Goal: Transaction & Acquisition: Download file/media

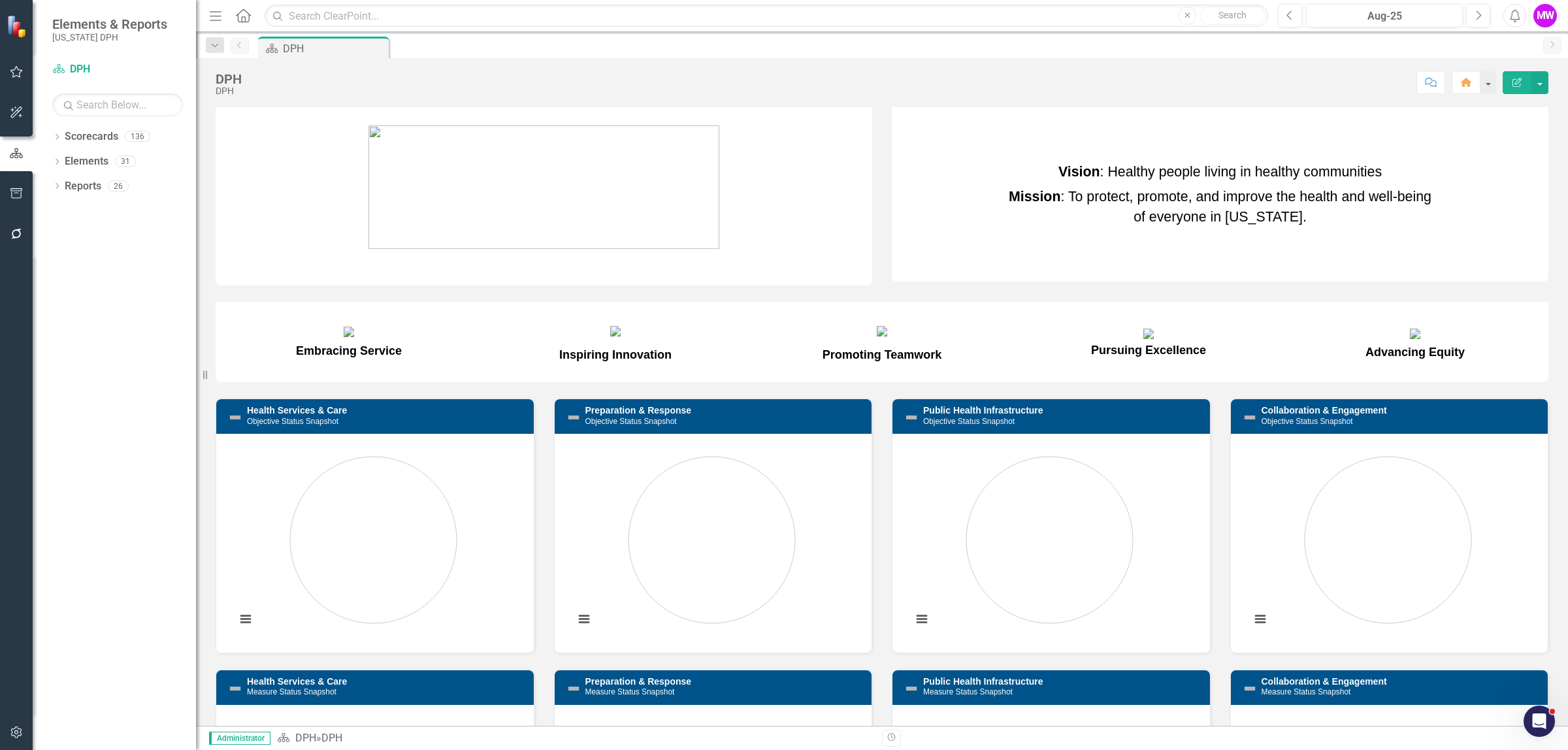
click at [214, 20] on icon "Menu" at bounding box center [215, 15] width 17 height 14
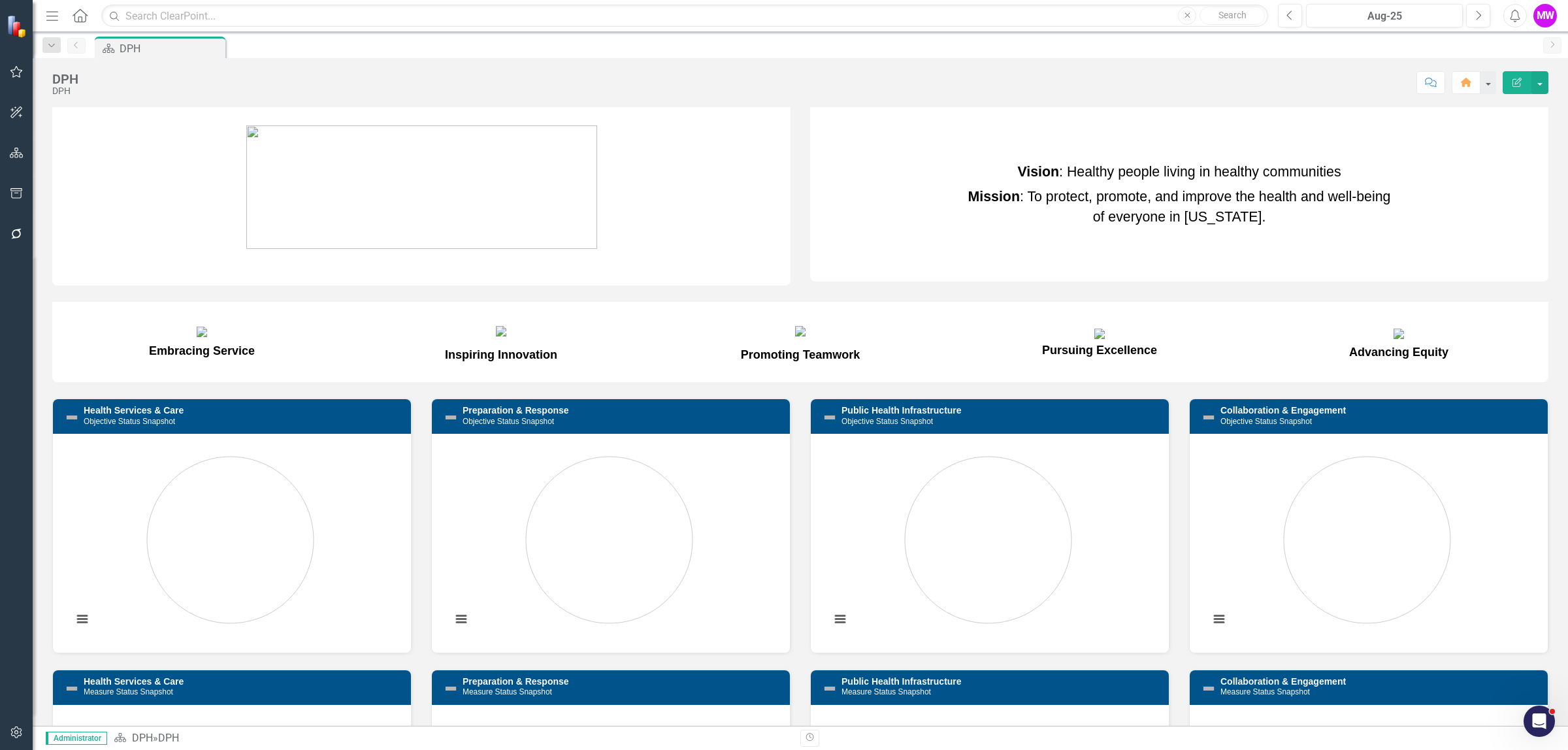
click at [55, 15] on icon "button" at bounding box center [52, 15] width 11 height 9
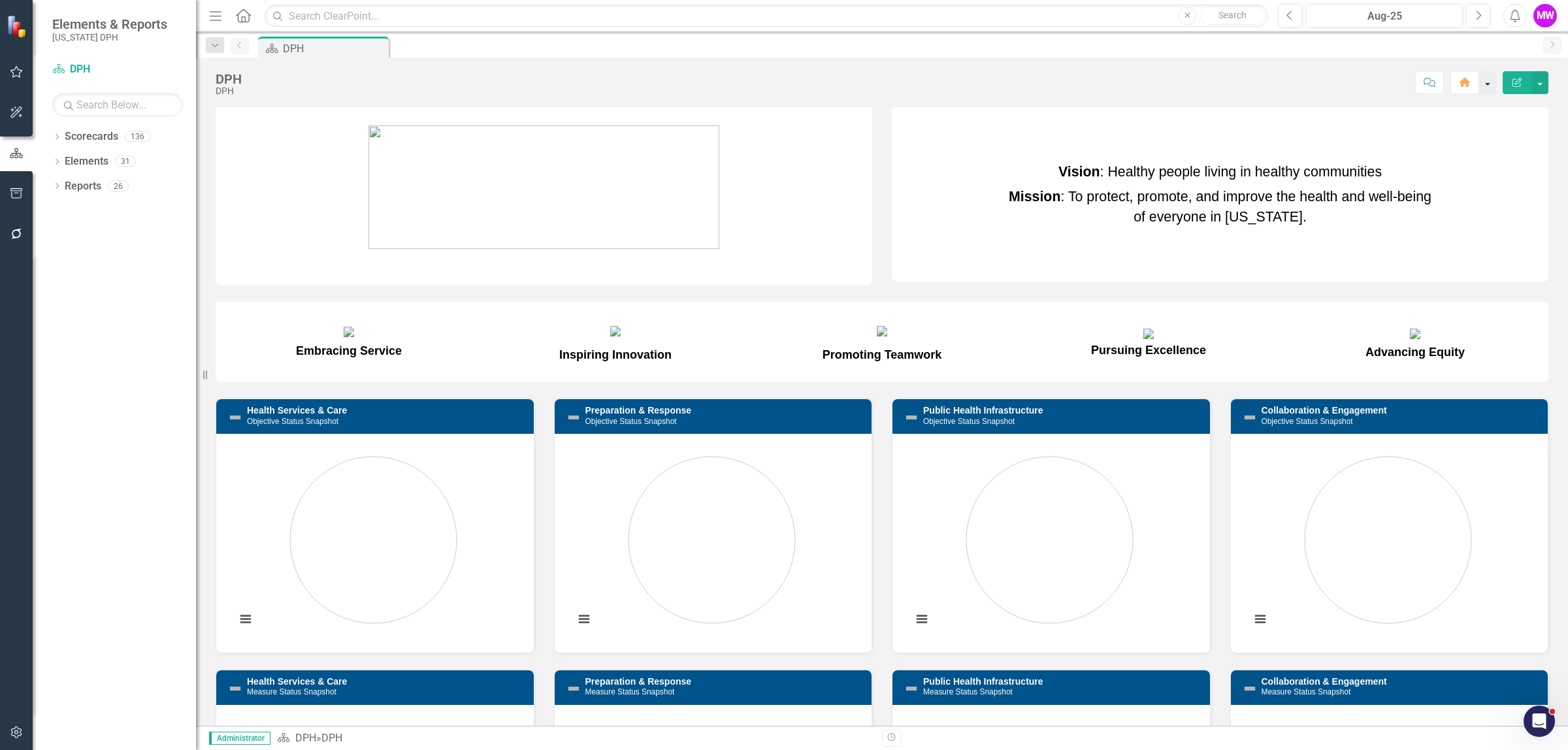
click at [1484, 89] on button "button" at bounding box center [1487, 82] width 17 height 23
click at [95, 143] on link "Scorecards" at bounding box center [91, 137] width 54 height 15
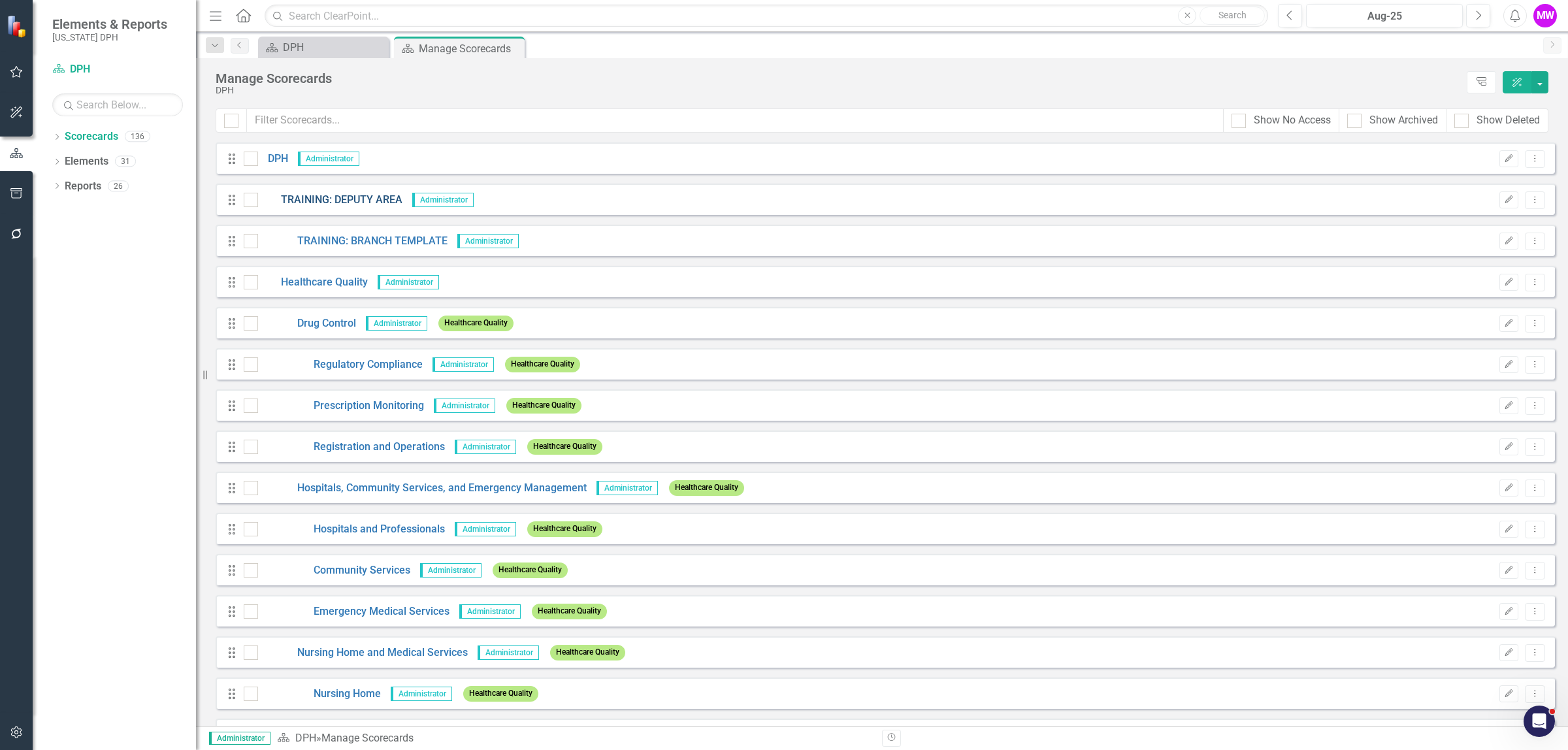
click at [324, 203] on link "TRAINING: DEPUTY AREA" at bounding box center [330, 200] width 144 height 15
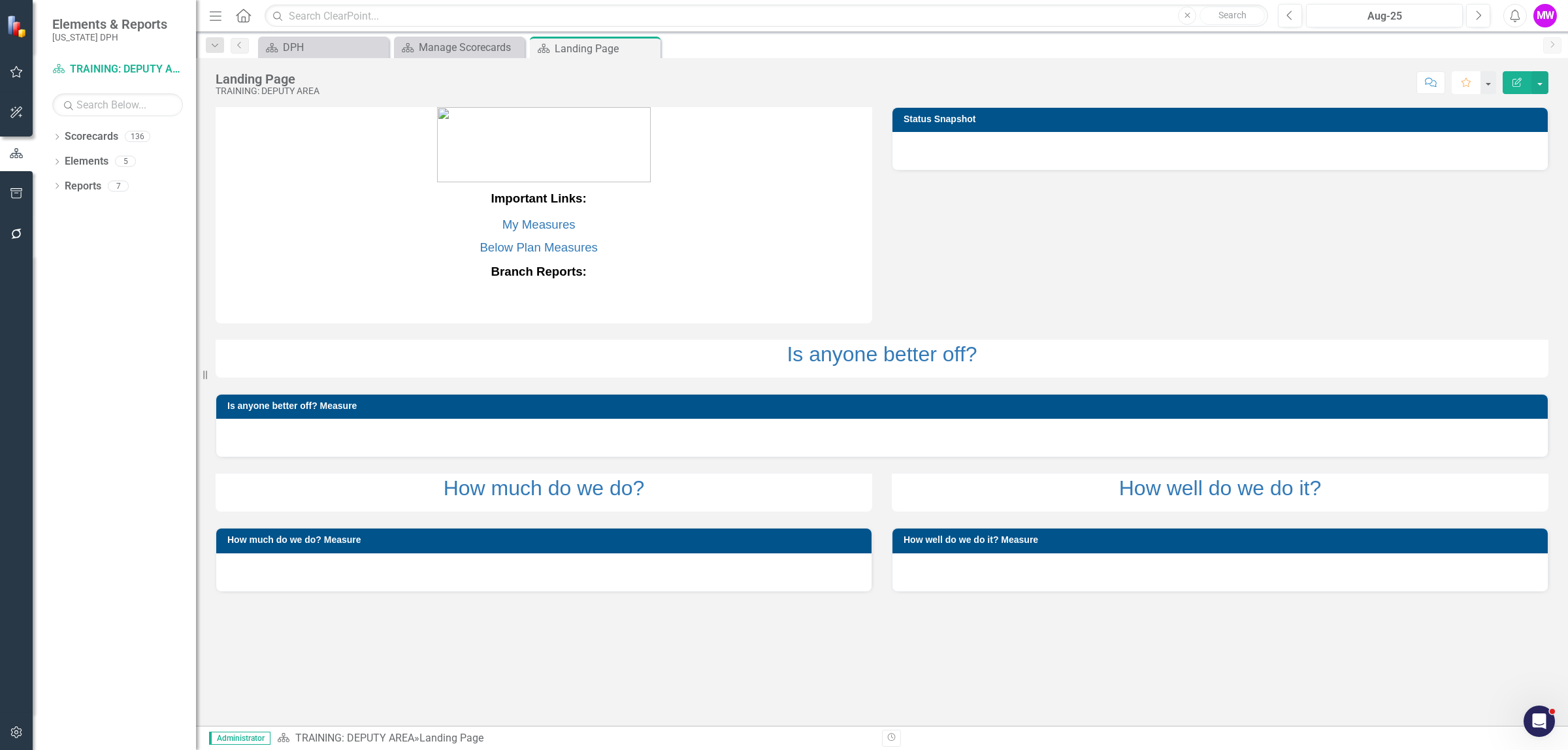
click at [1462, 89] on button "Favorite" at bounding box center [1465, 82] width 29 height 23
click at [1520, 83] on icon "Edit Report" at bounding box center [1517, 82] width 11 height 9
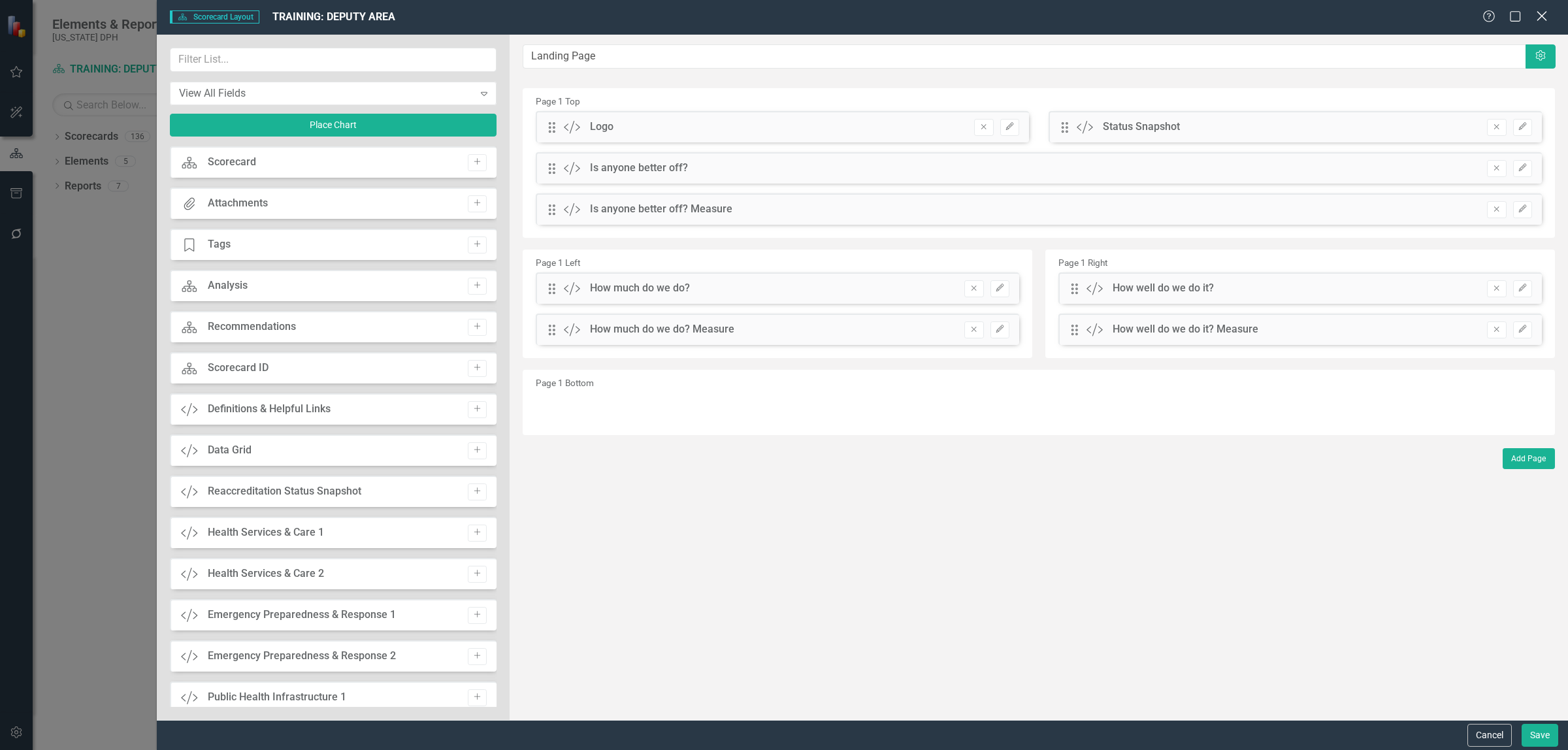
click at [1537, 18] on icon "Close" at bounding box center [1541, 15] width 16 height 12
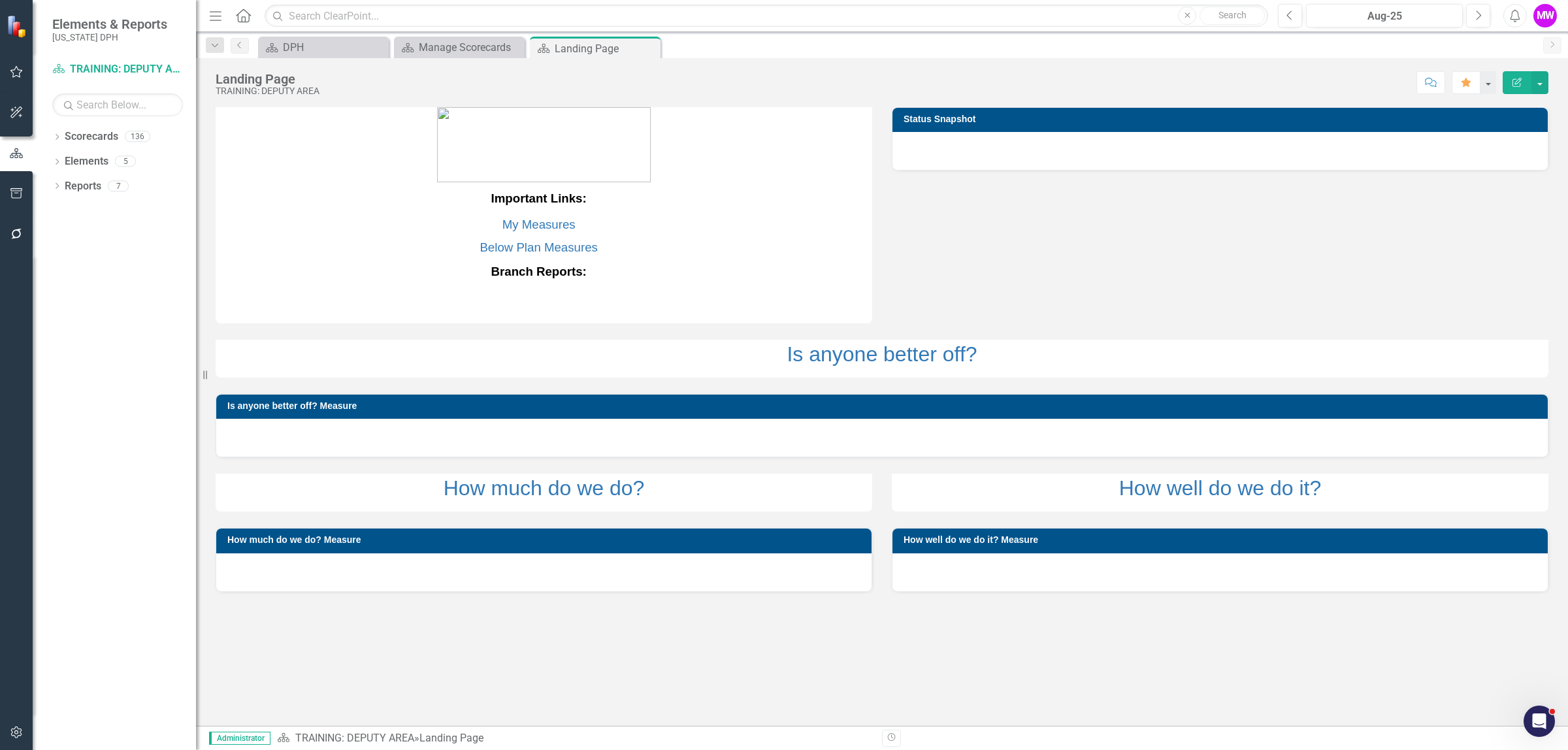
click at [889, 739] on icon "Revision History" at bounding box center [892, 738] width 10 height 8
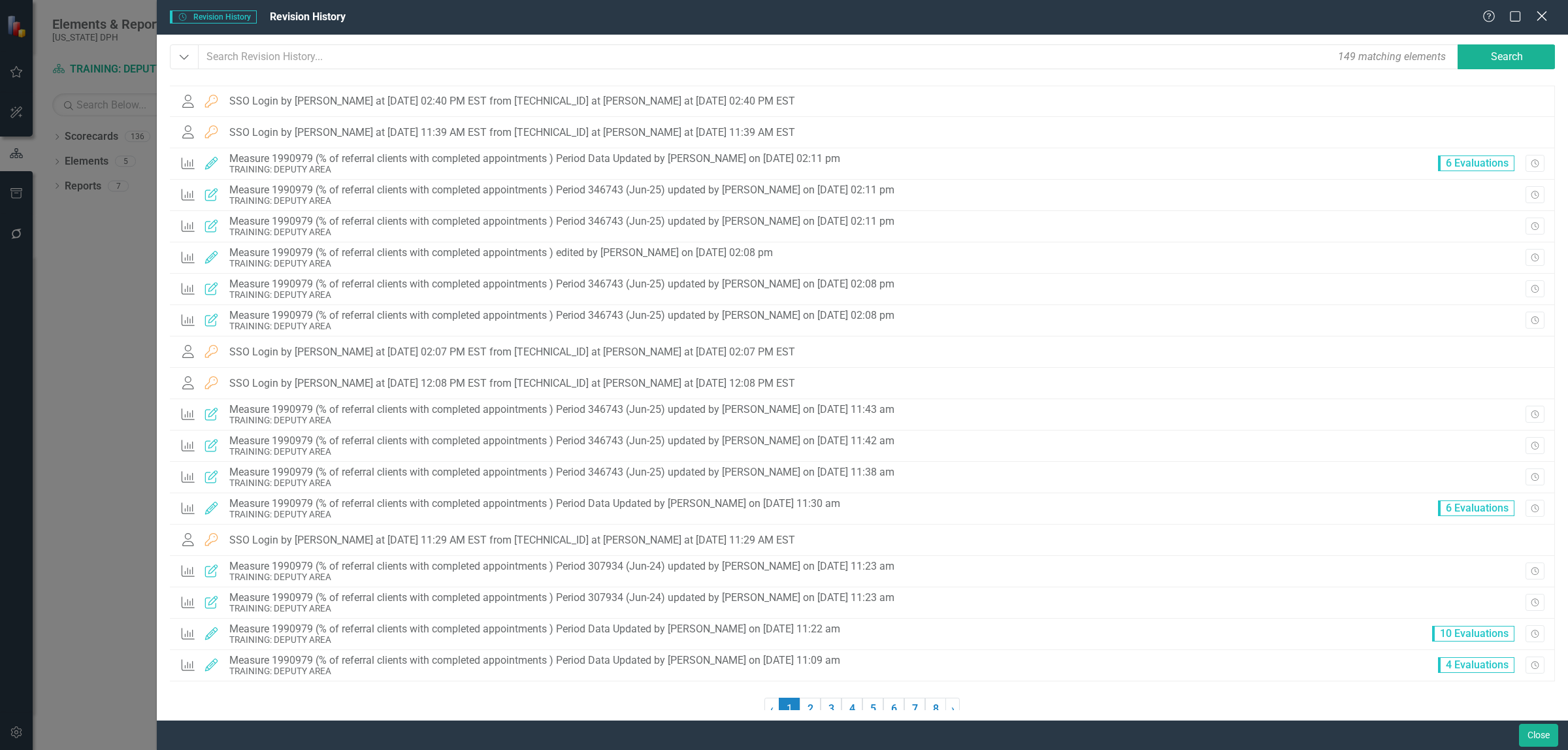
click at [1543, 20] on icon "Close" at bounding box center [1541, 15] width 16 height 12
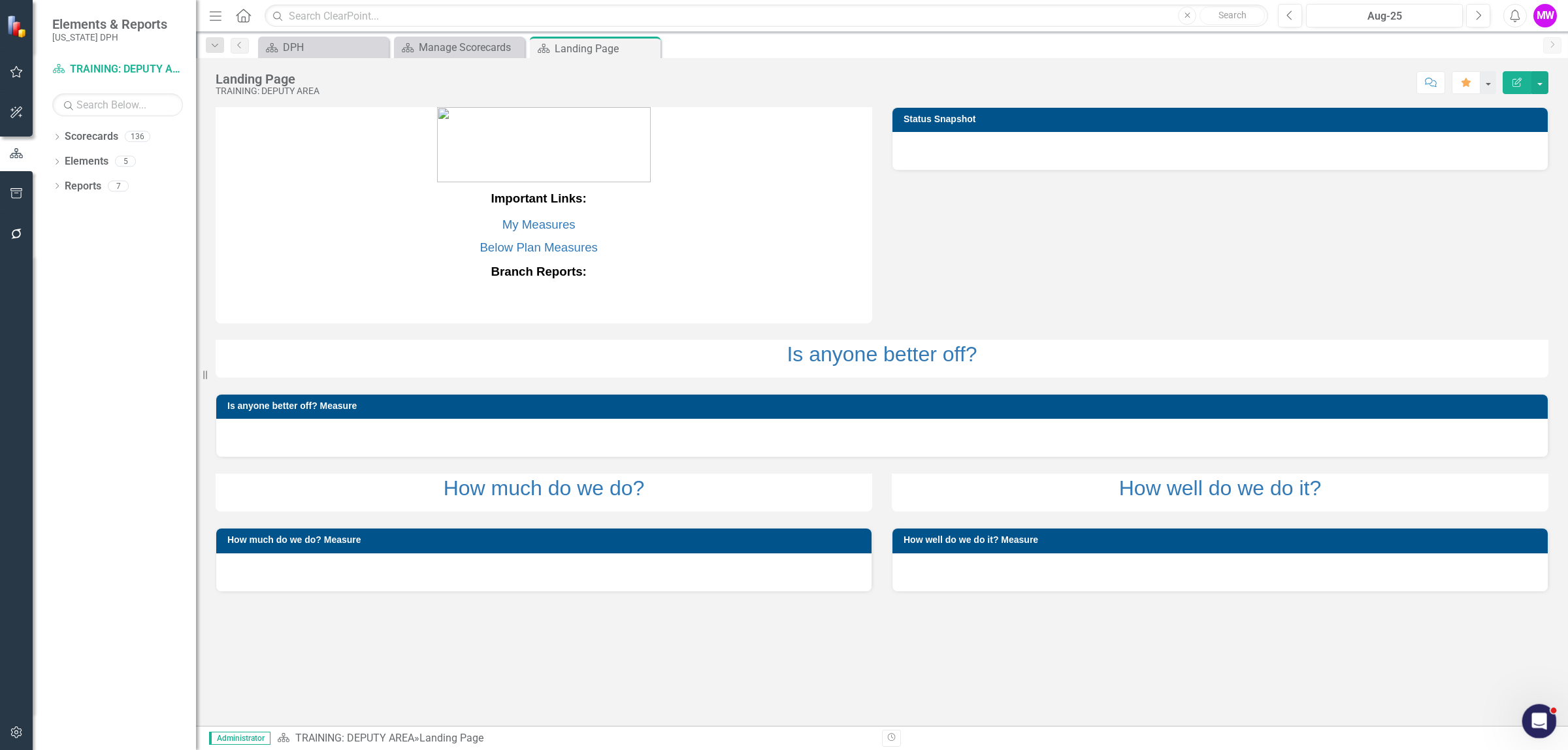
click at [1537, 722] on icon "Open Intercom Messenger" at bounding box center [1537, 720] width 21 height 21
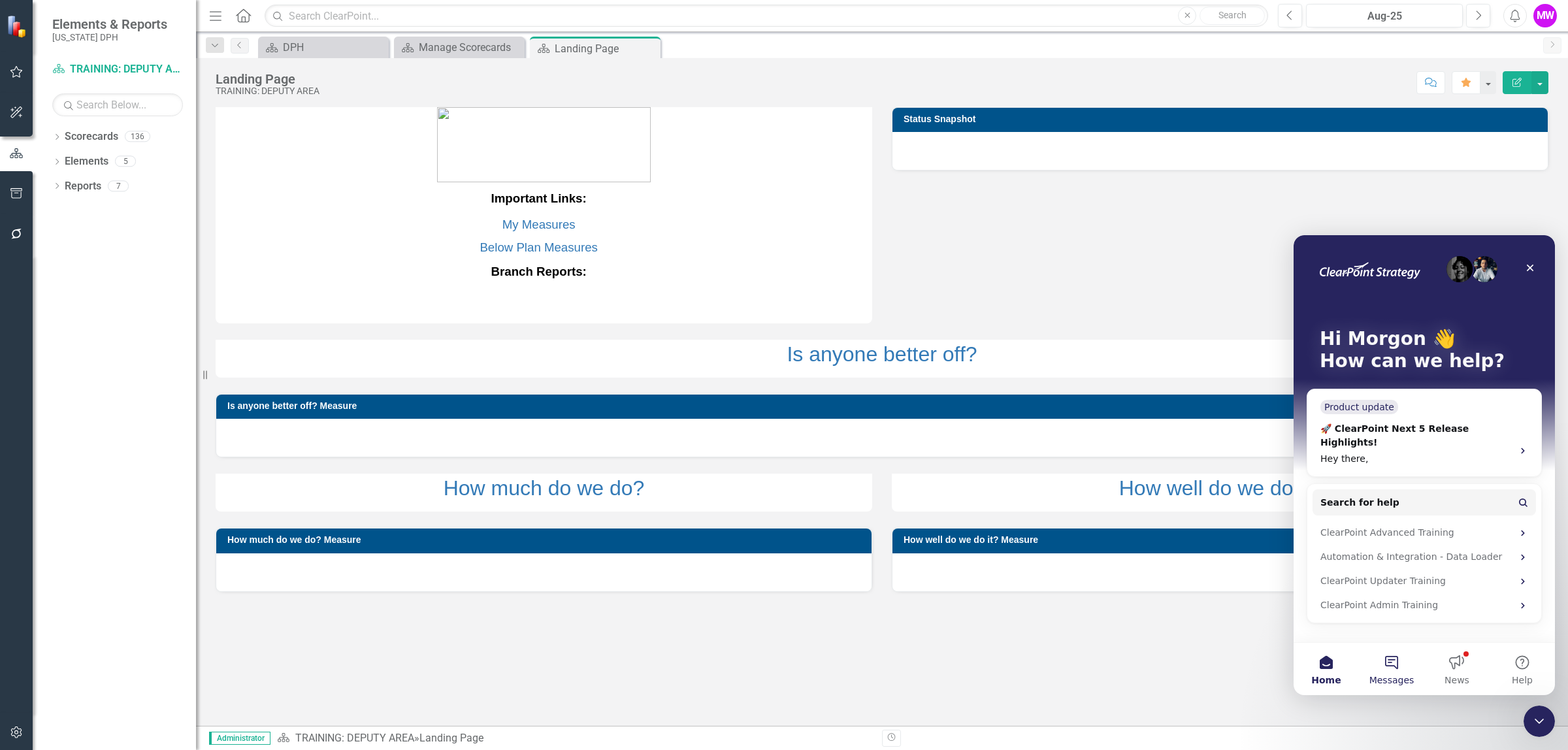
click at [1389, 667] on button "Messages" at bounding box center [1391, 669] width 65 height 52
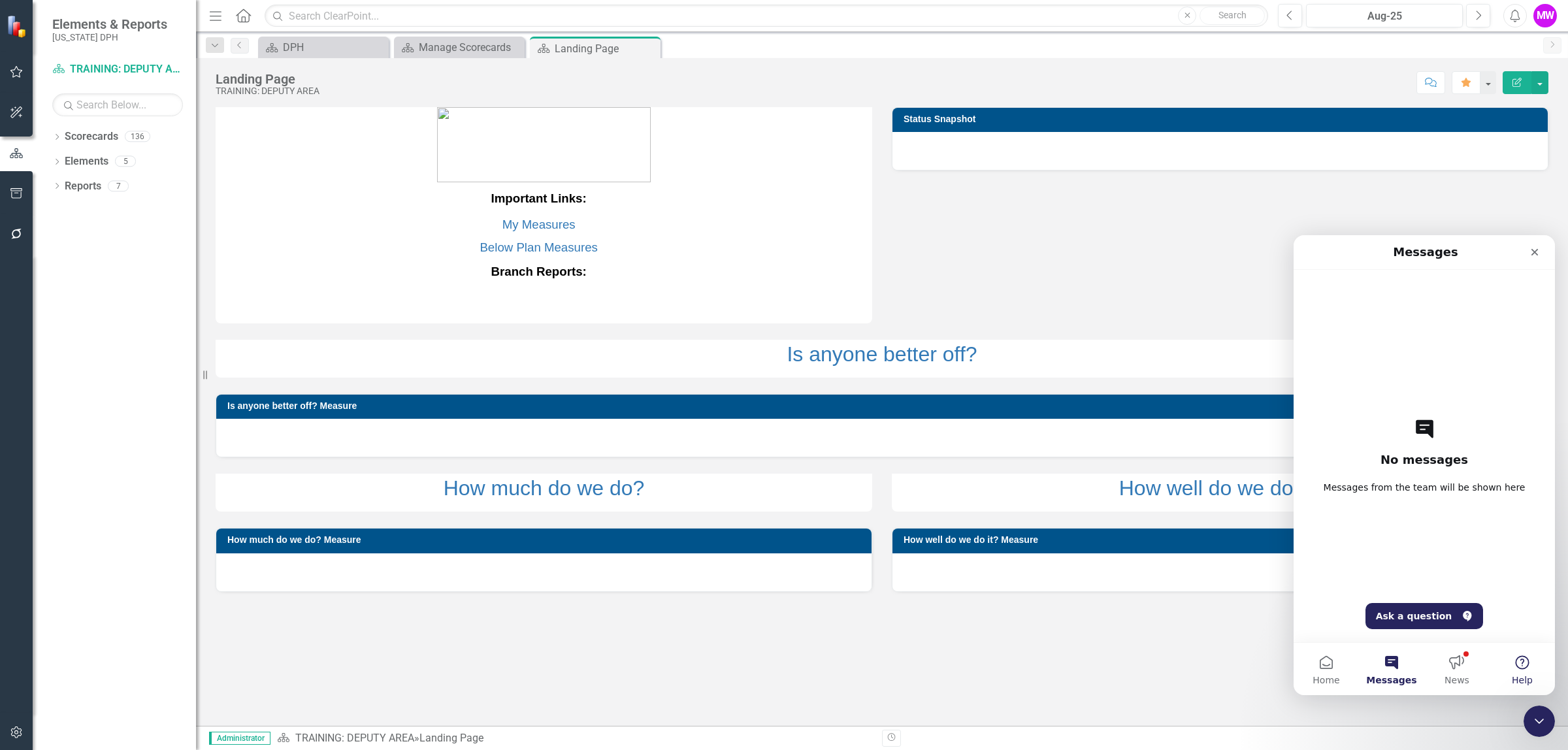
click at [1521, 667] on button "Help" at bounding box center [1522, 669] width 65 height 52
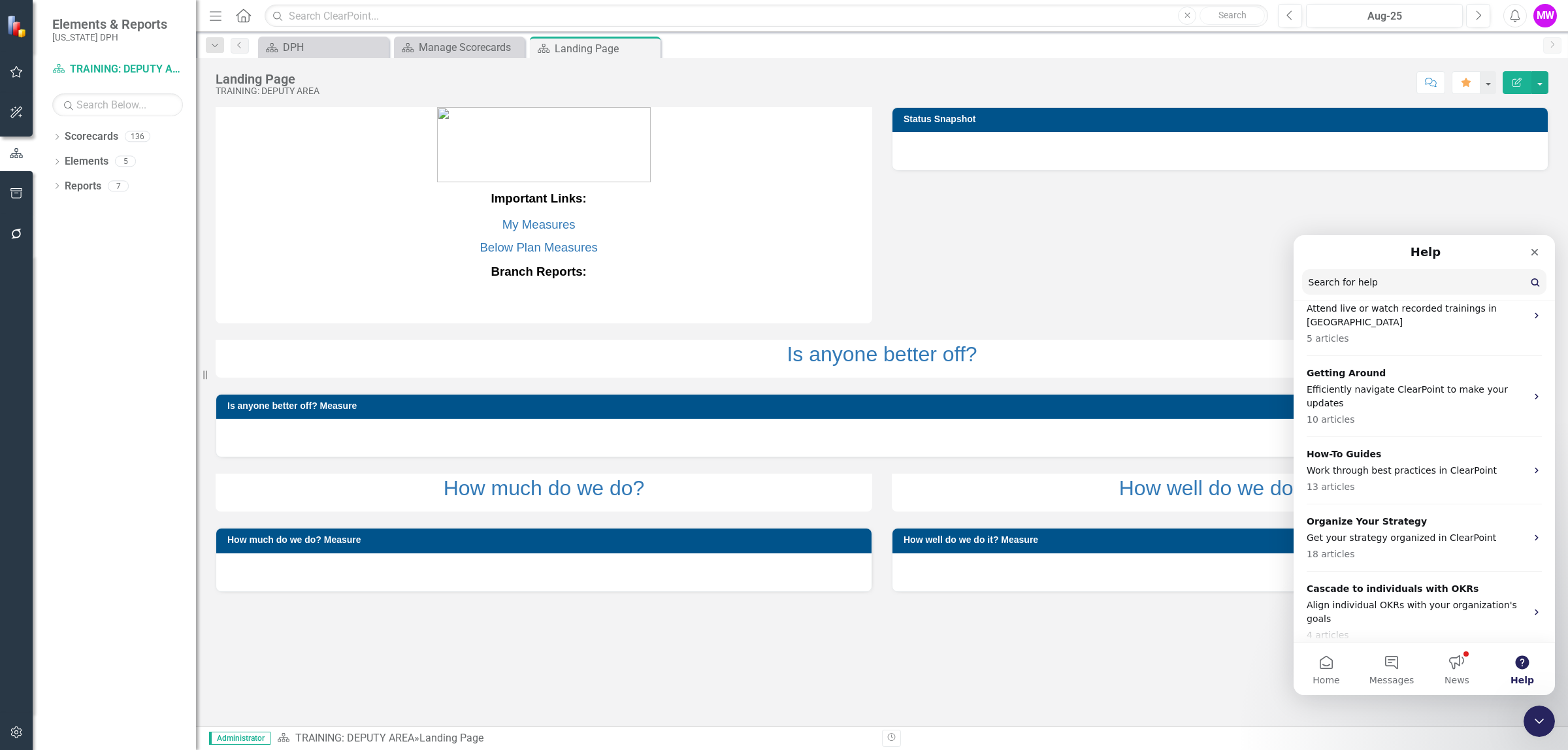
scroll to position [163, 0]
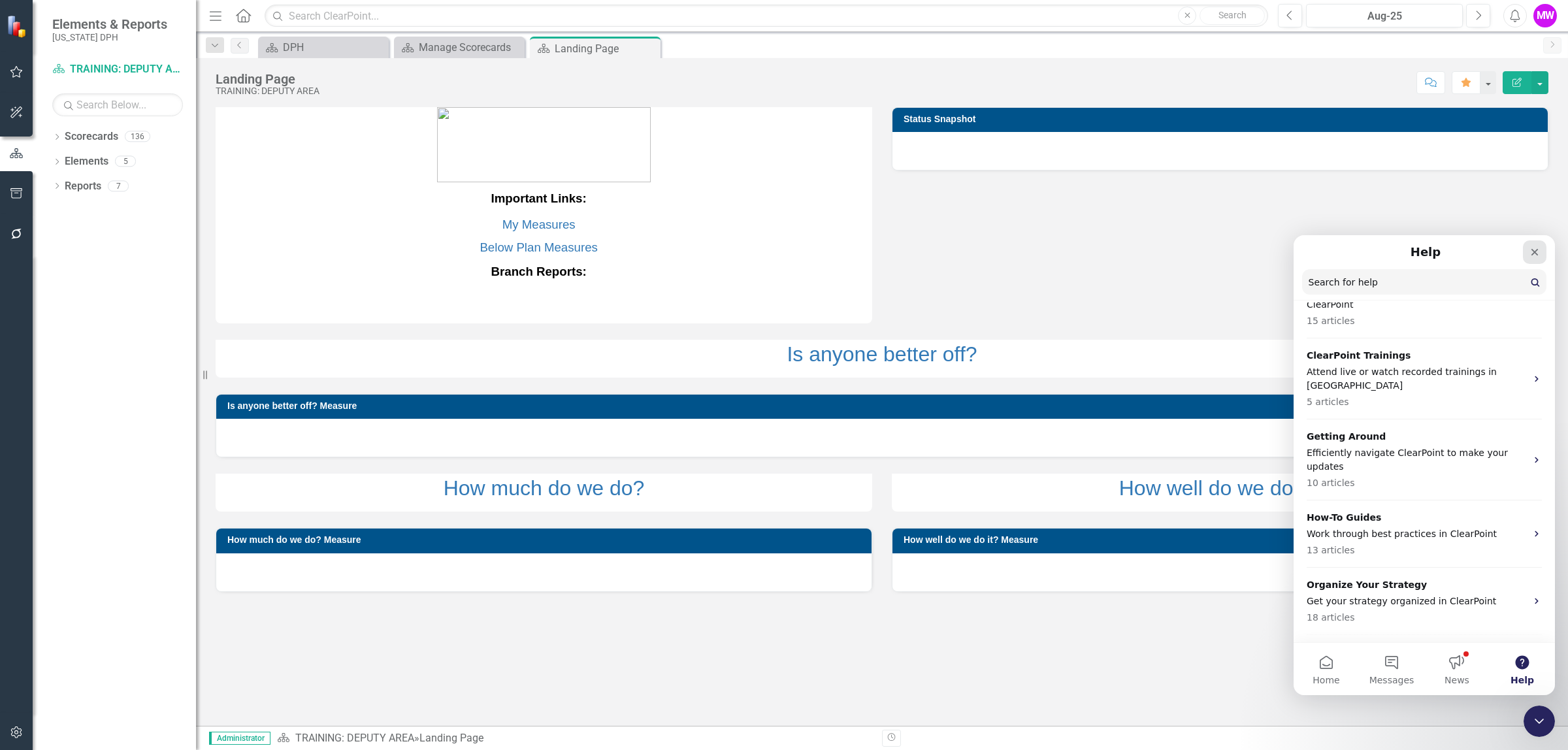
click at [1535, 252] on icon "Close" at bounding box center [1535, 252] width 7 height 7
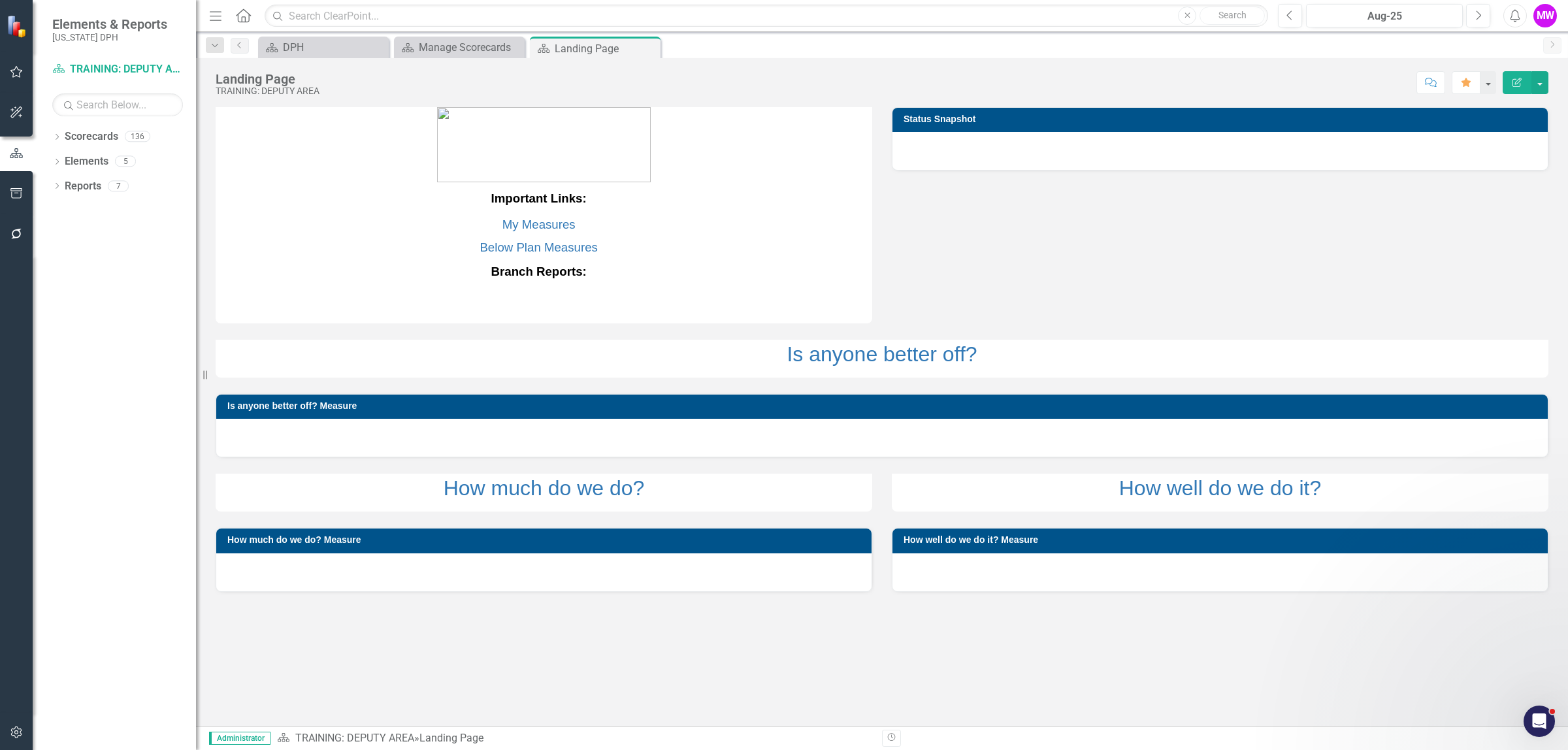
scroll to position [0, 0]
click at [60, 135] on icon "Dropdown" at bounding box center [56, 138] width 9 height 7
click at [63, 137] on div "Dropdown Scorecards 136" at bounding box center [124, 139] width 143 height 24
click at [86, 213] on link "Elements" at bounding box center [86, 211] width 44 height 15
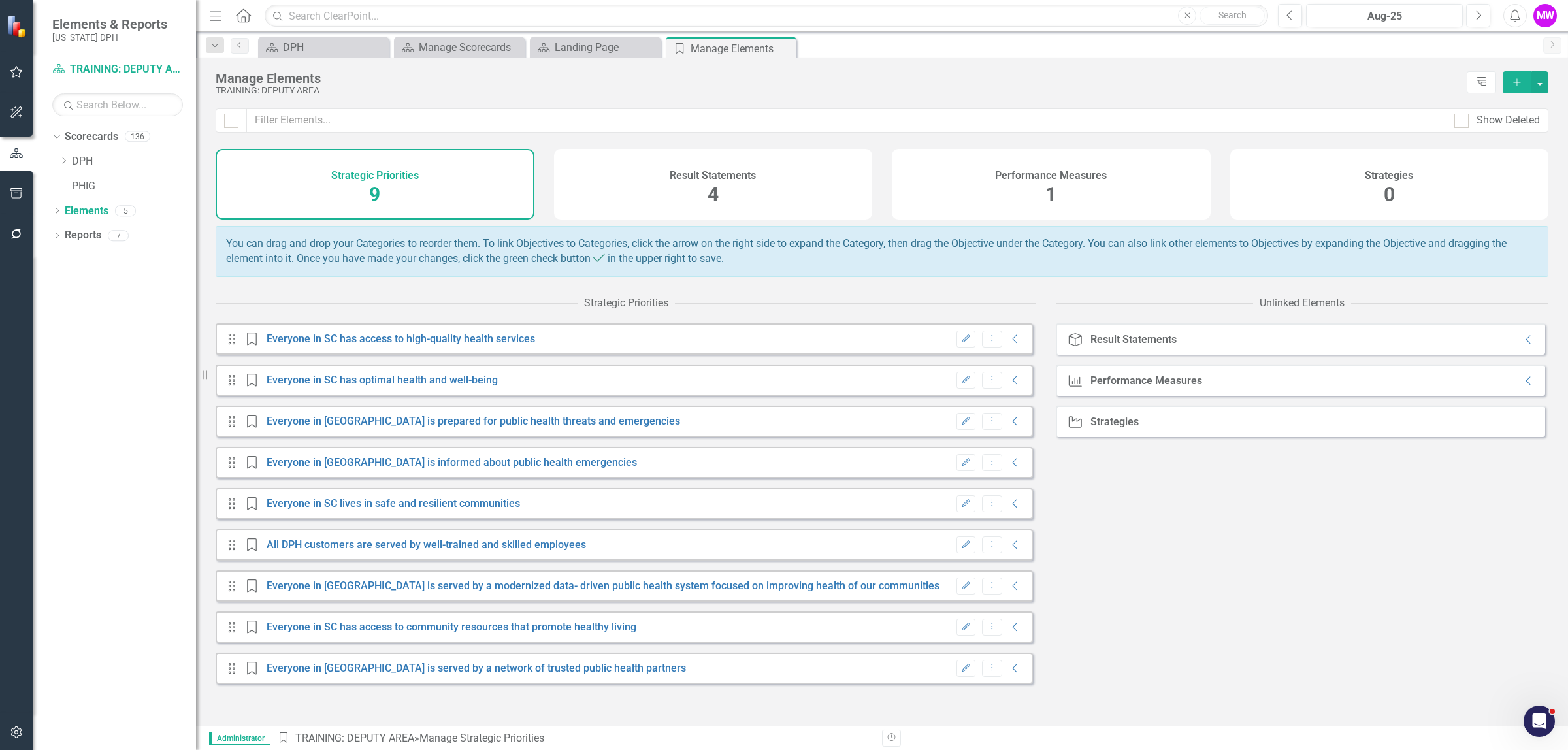
click at [1069, 192] on div "Performance Measures 1" at bounding box center [1050, 184] width 319 height 71
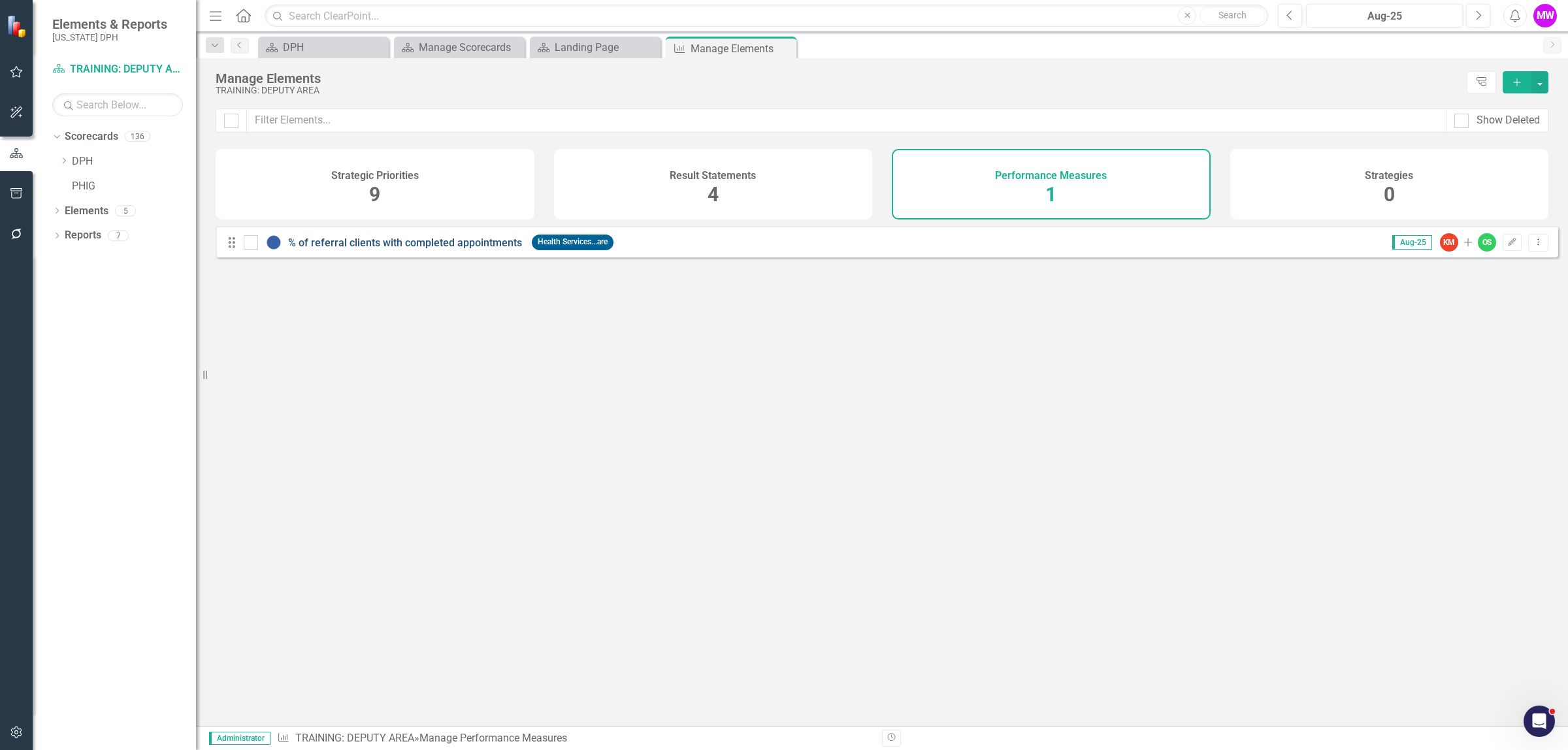
click at [347, 247] on link "% of referral clients with completed appointments" at bounding box center [405, 242] width 234 height 12
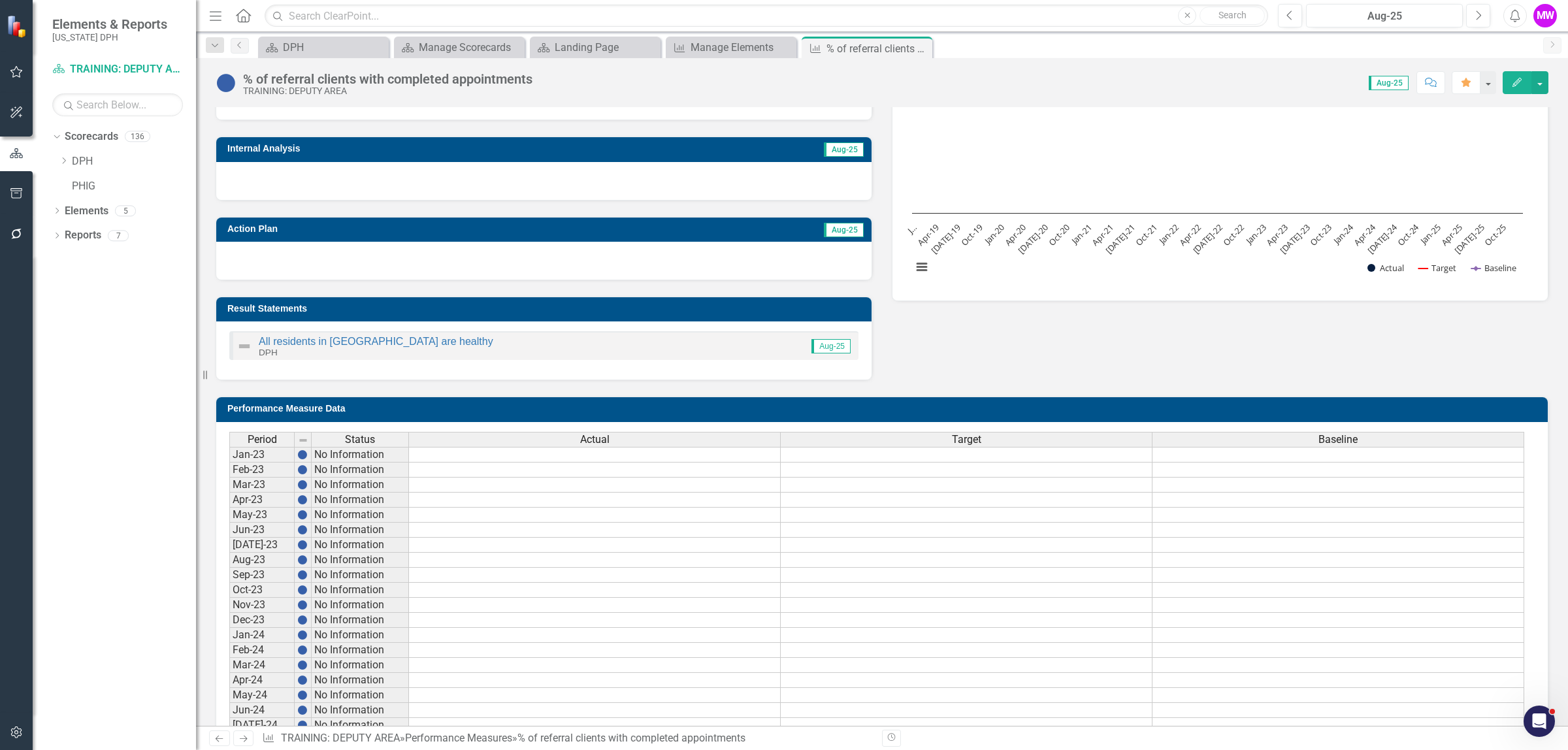
scroll to position [245, 0]
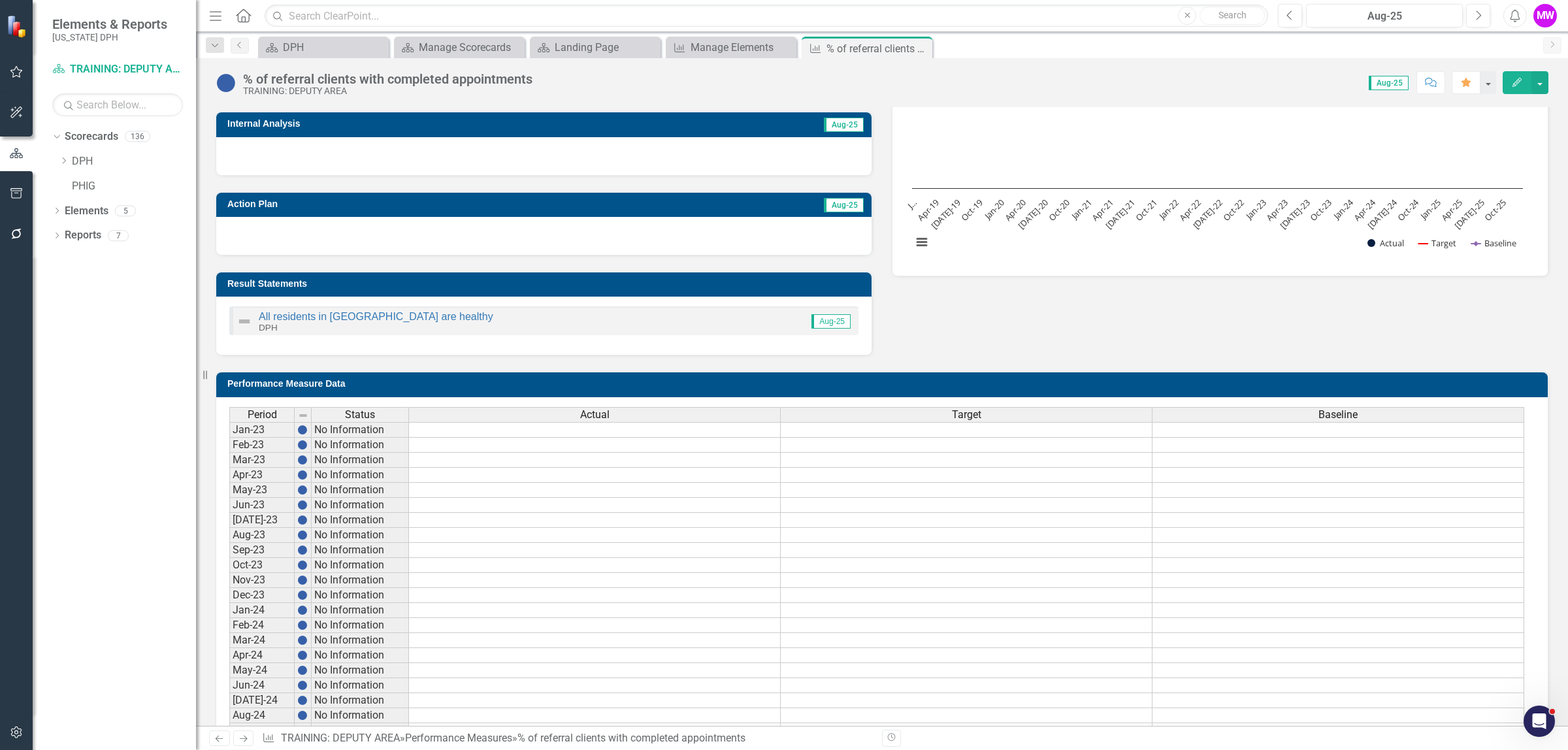
click at [410, 389] on h3 "Performance Measure Data" at bounding box center [884, 384] width 1314 height 10
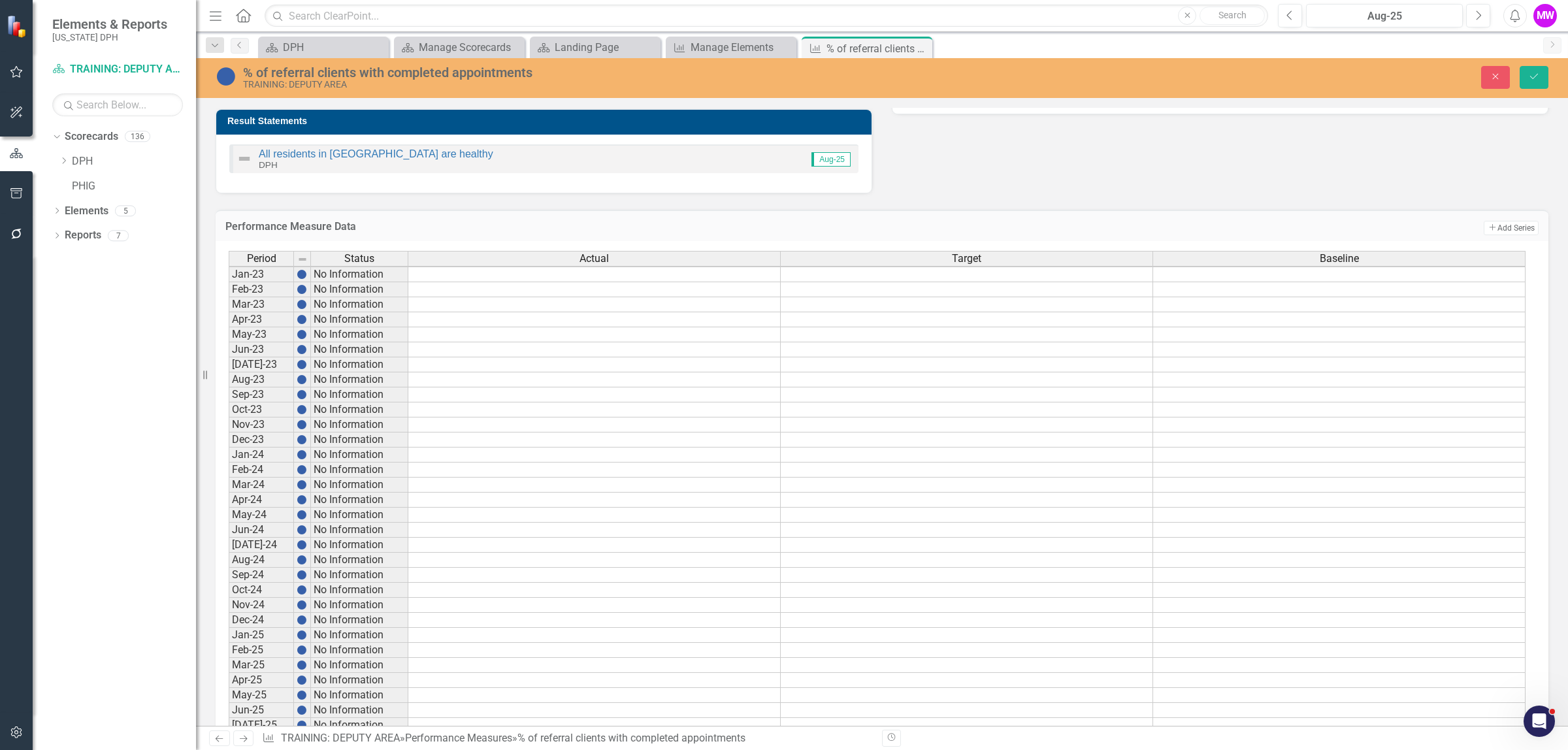
scroll to position [571, 0]
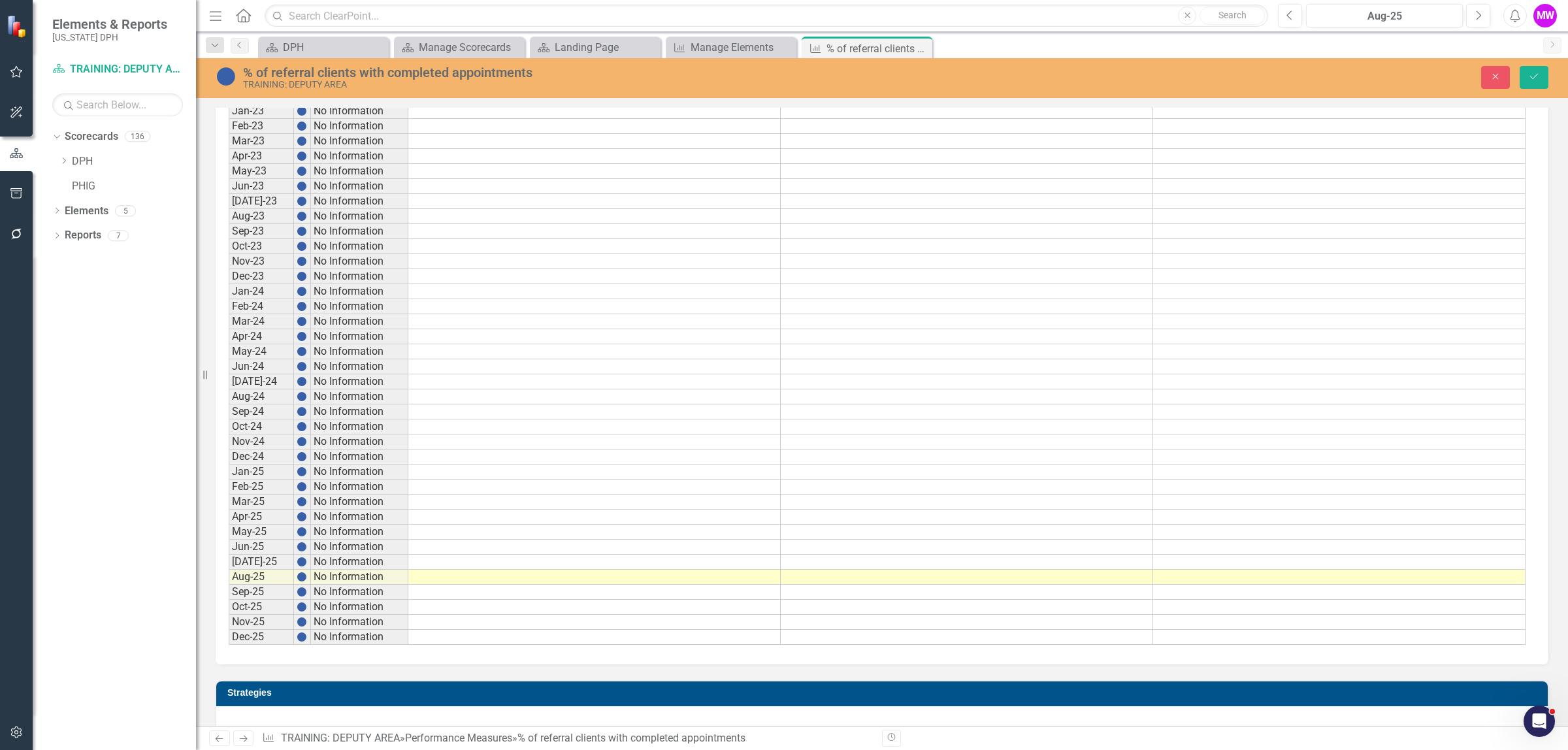
click at [583, 474] on td at bounding box center [594, 472] width 372 height 15
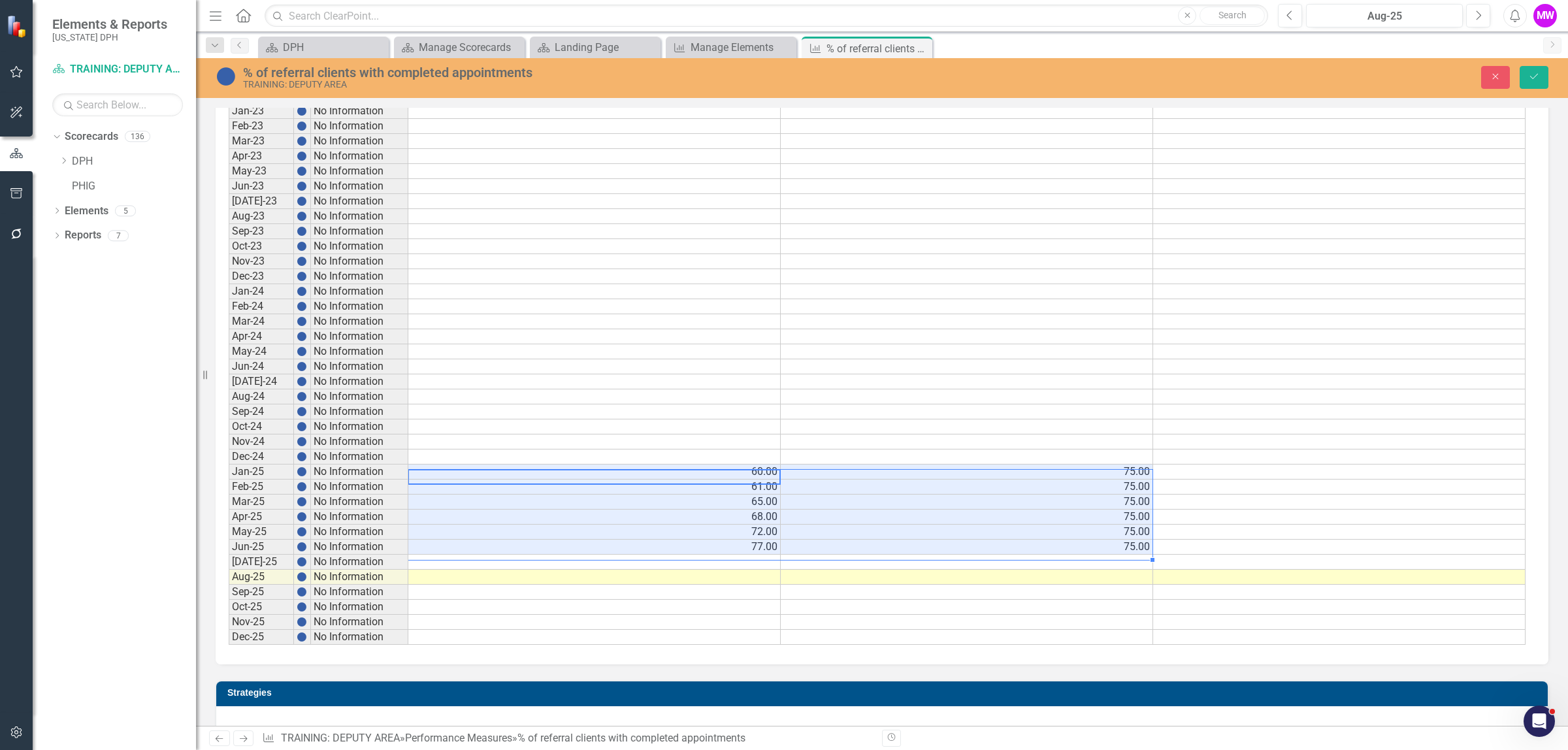
type textarea "60"
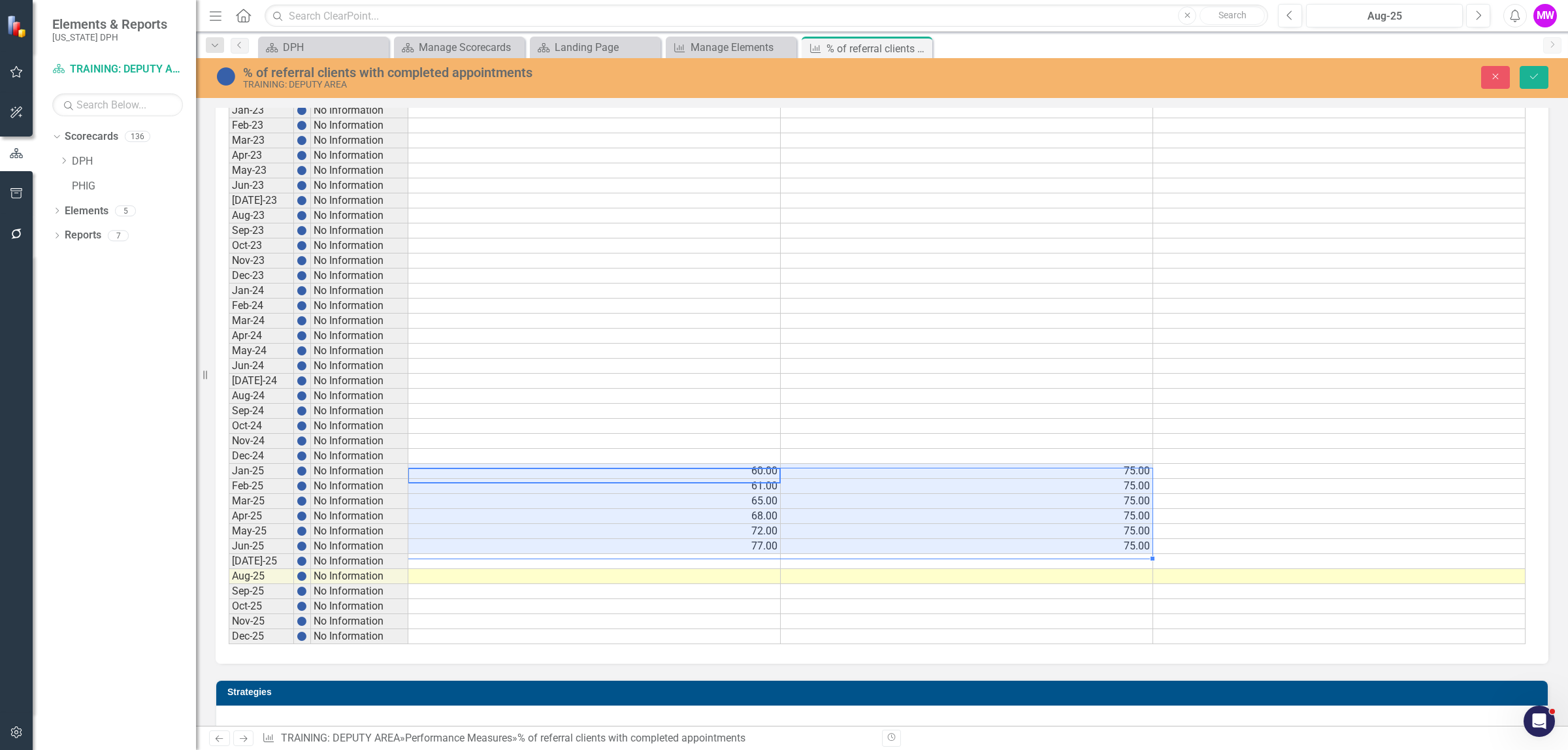
scroll to position [0, 0]
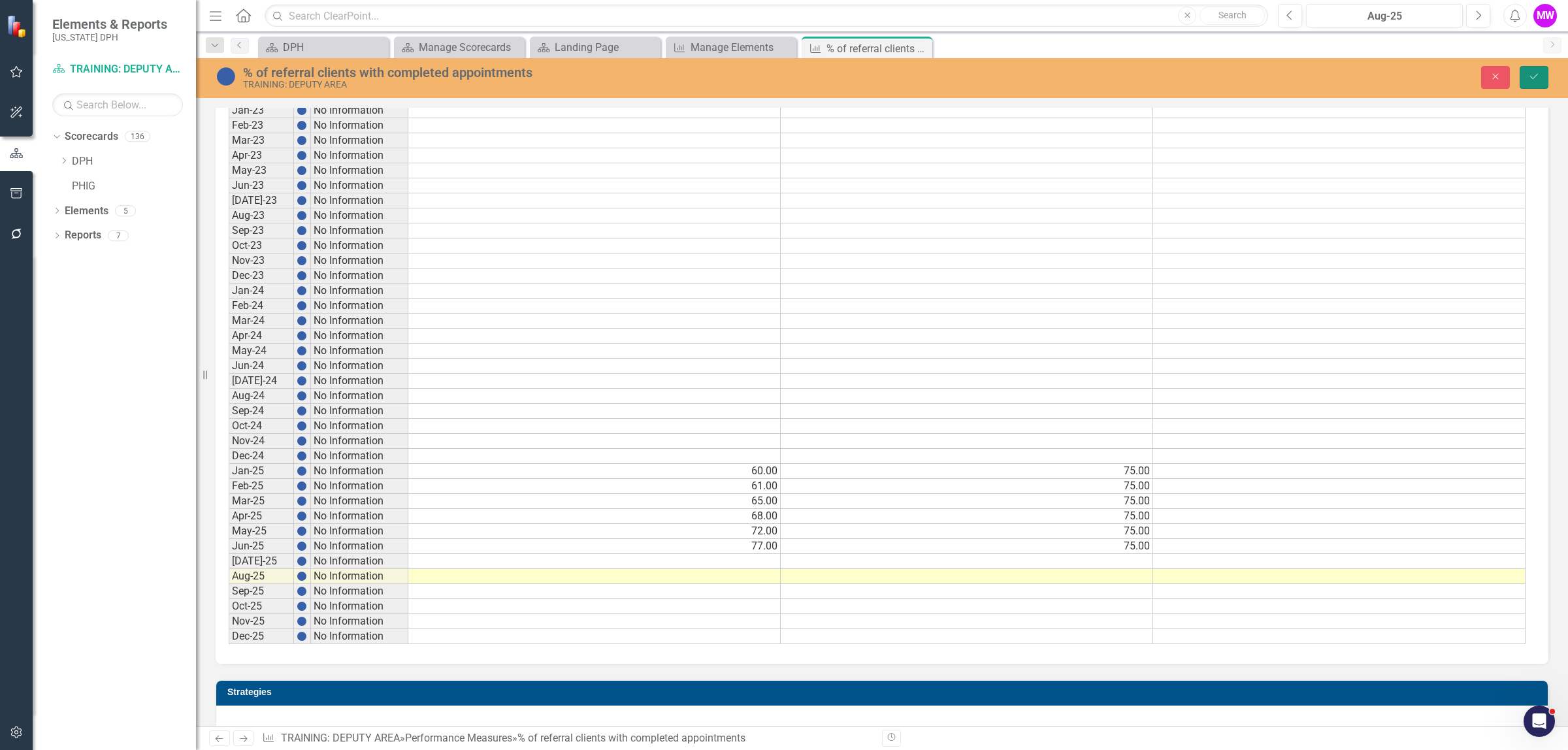
click at [1533, 80] on icon "Save" at bounding box center [1534, 76] width 11 height 9
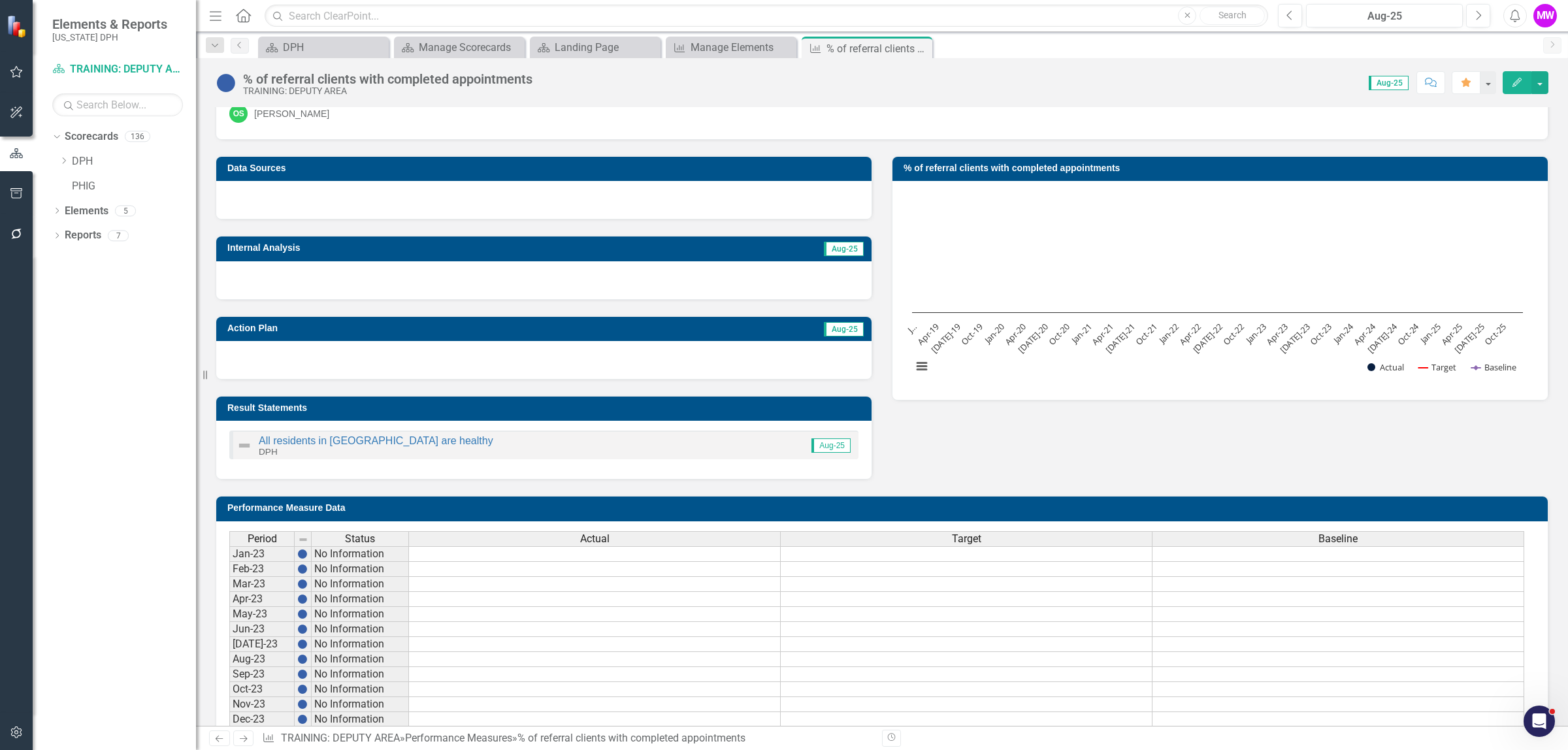
scroll to position [203, 0]
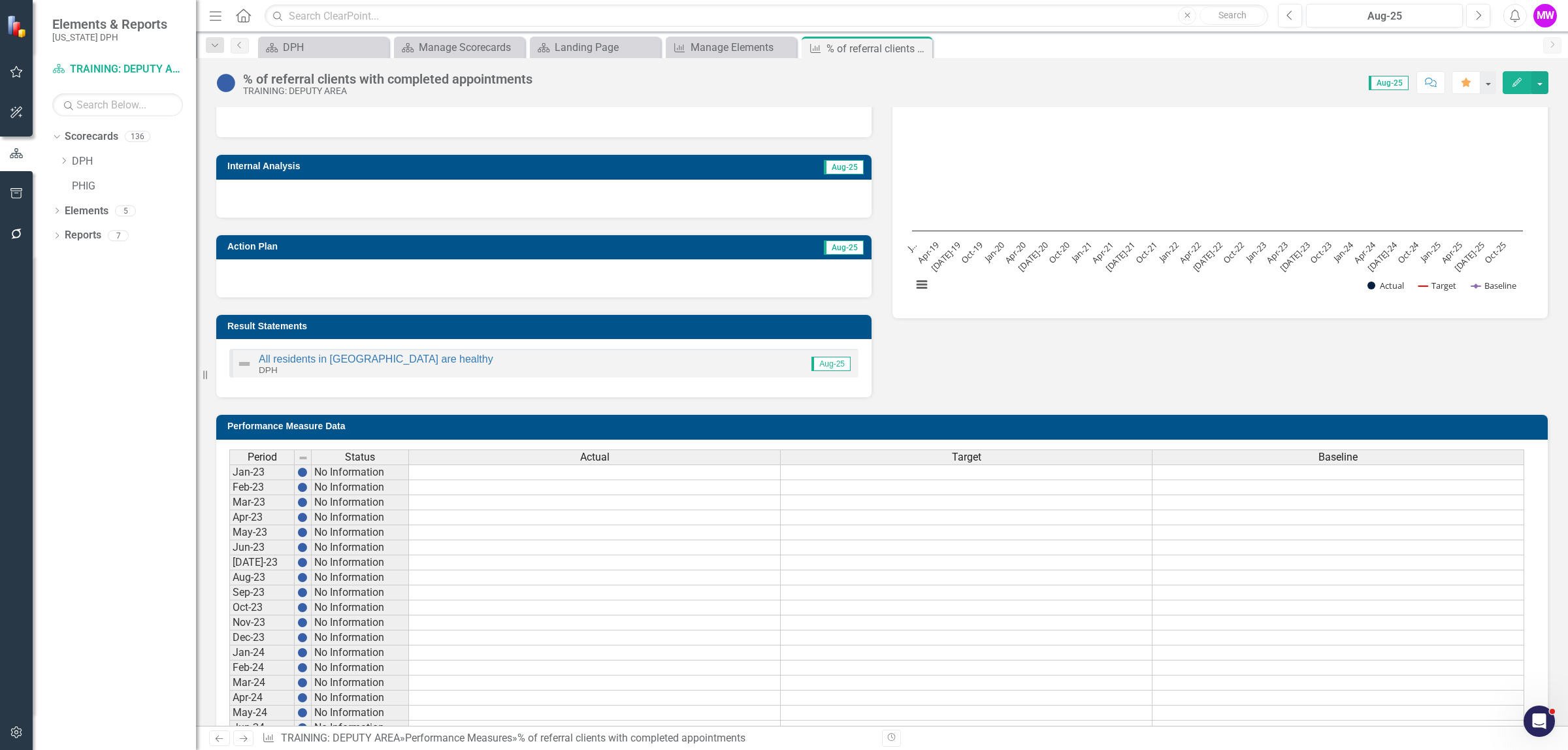
click at [848, 430] on h3 "Performance Measure Data" at bounding box center [884, 426] width 1314 height 10
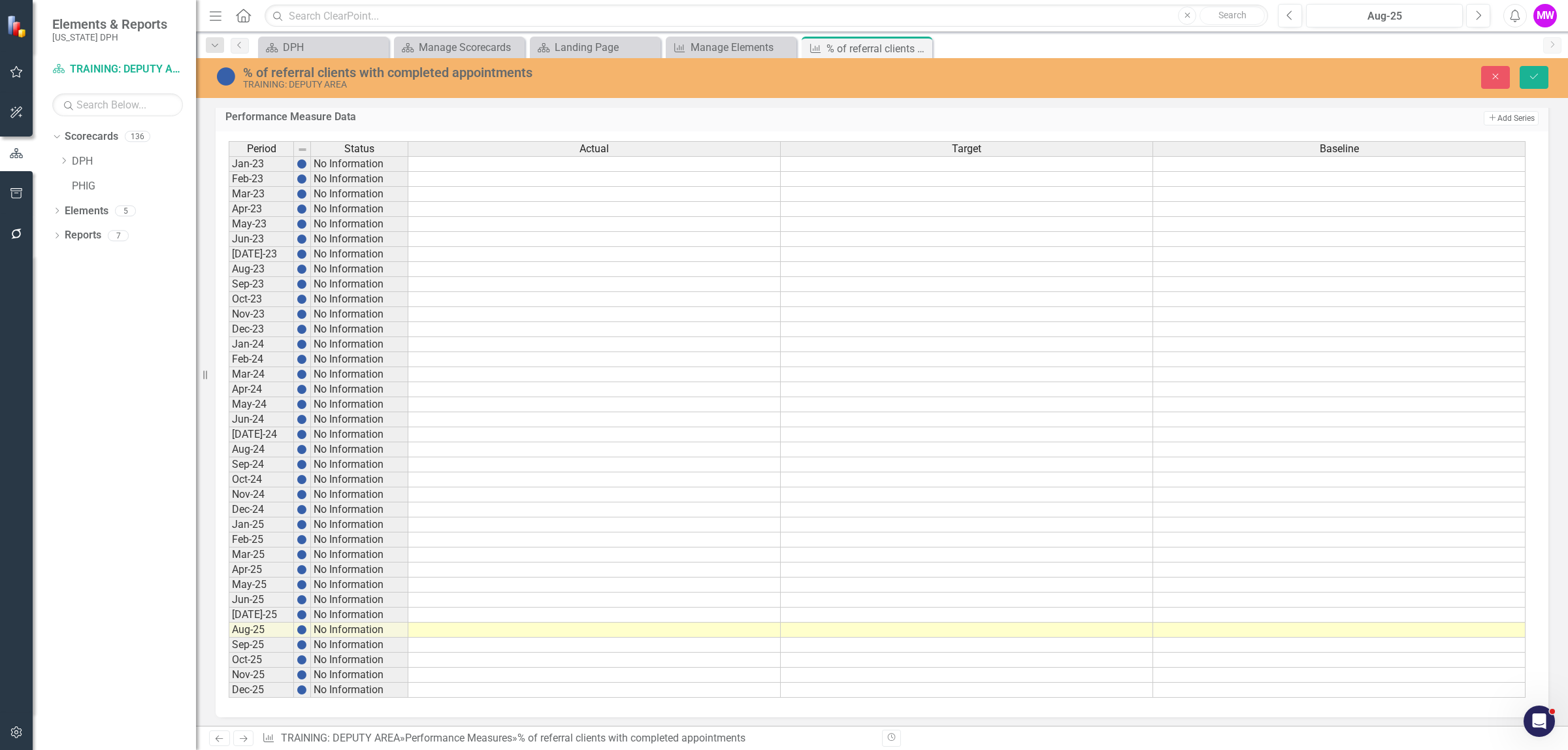
scroll to position [529, 0]
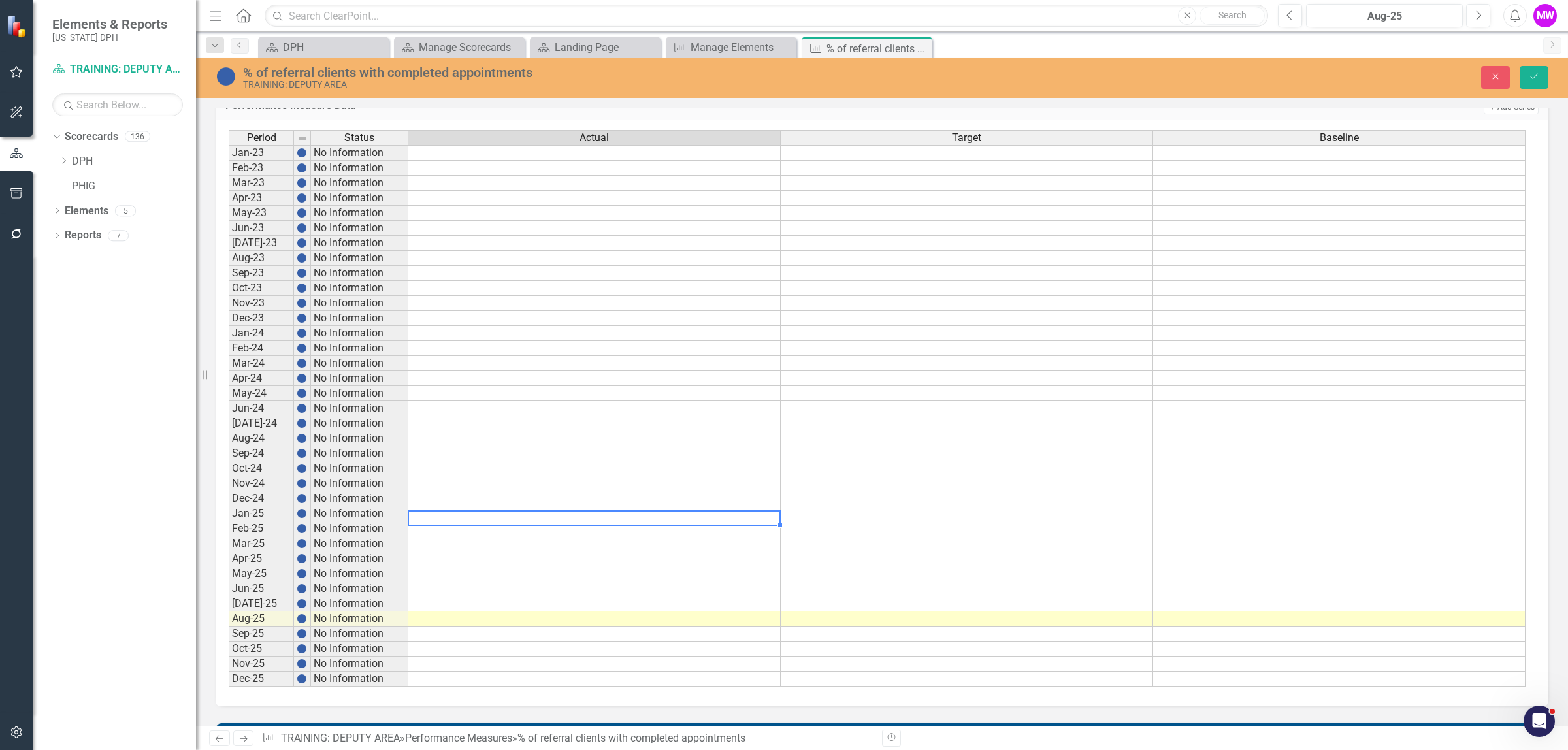
click at [503, 514] on td at bounding box center [594, 514] width 372 height 15
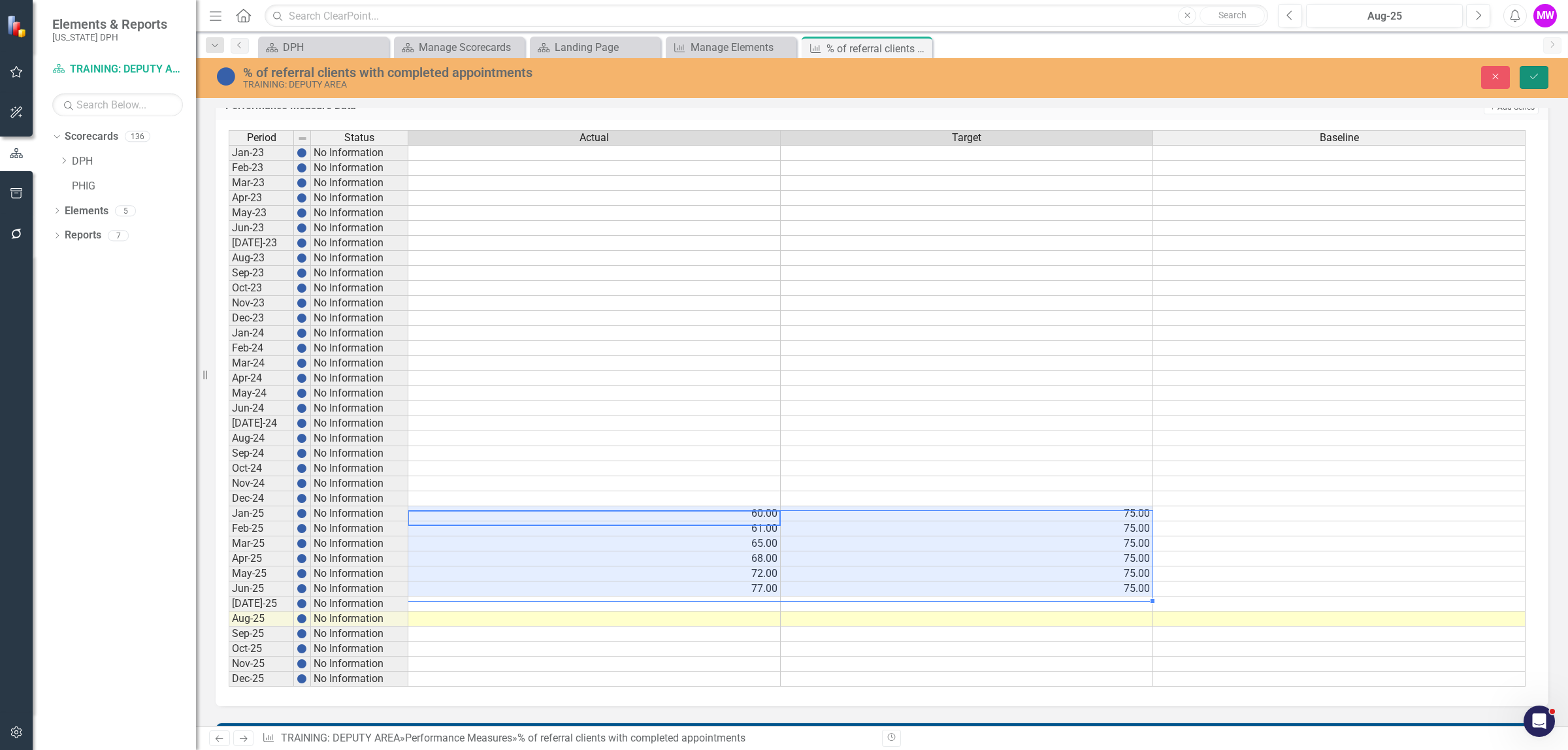
click at [1529, 73] on icon "Save" at bounding box center [1534, 76] width 11 height 9
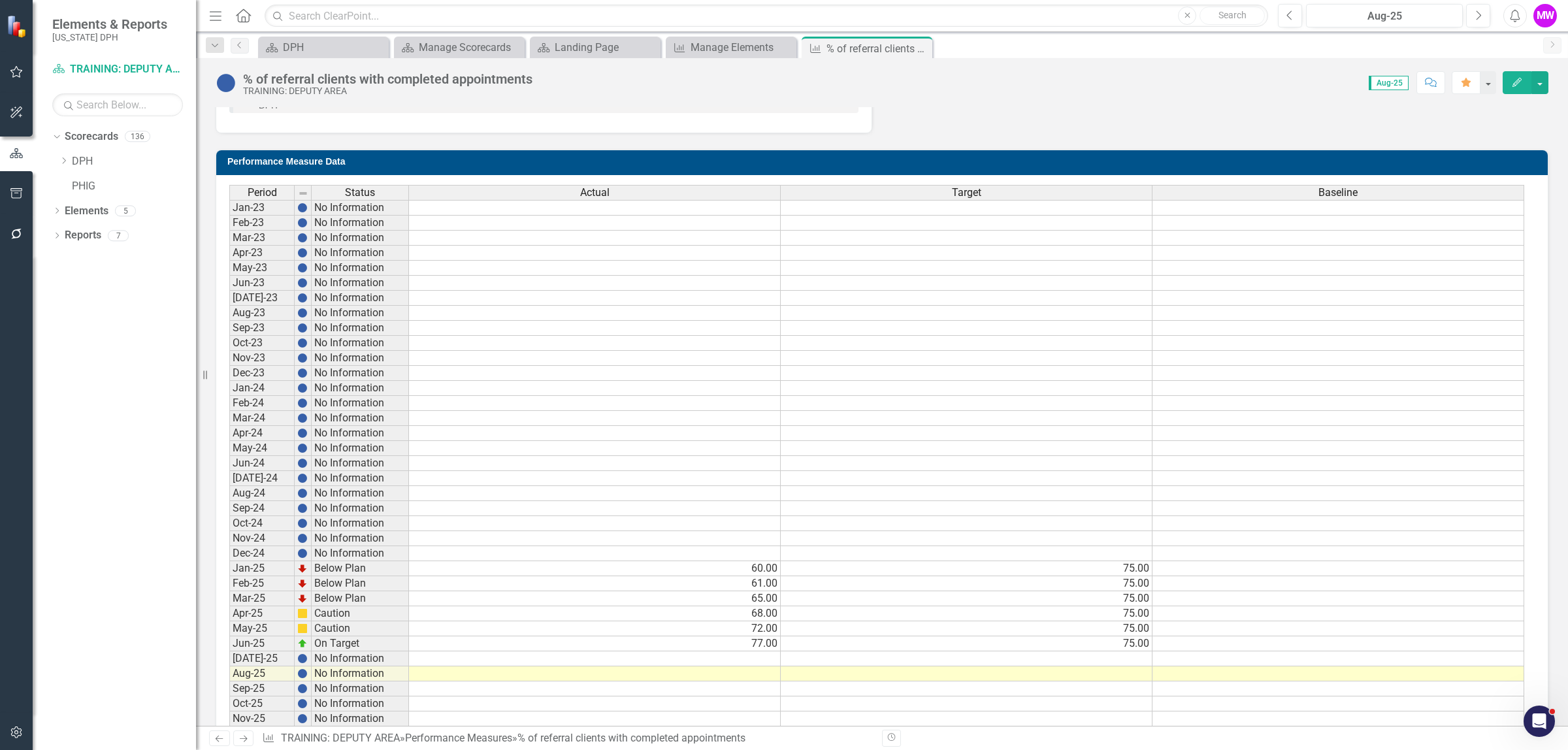
scroll to position [490, 0]
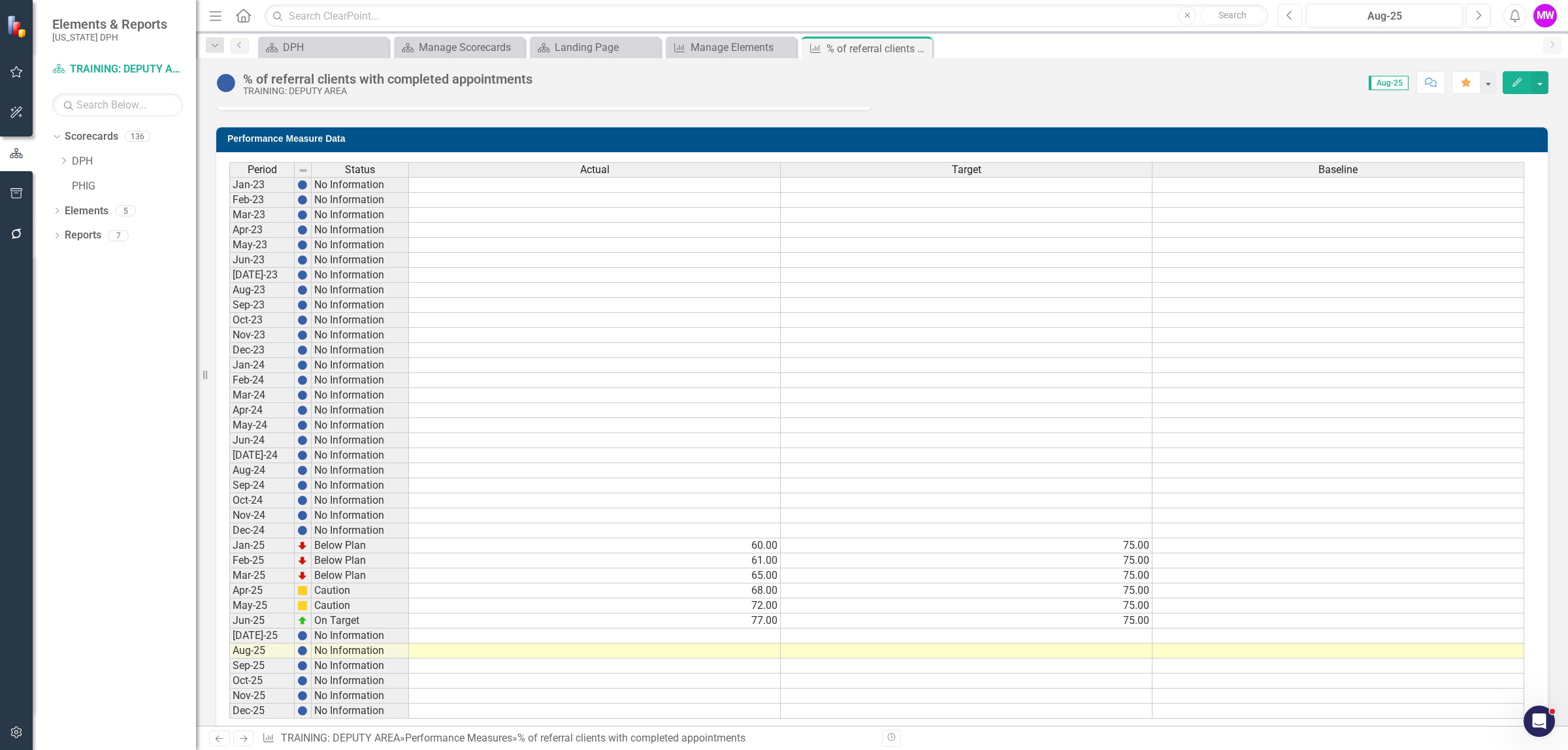
click at [1292, 18] on icon "Previous" at bounding box center [1289, 15] width 7 height 11
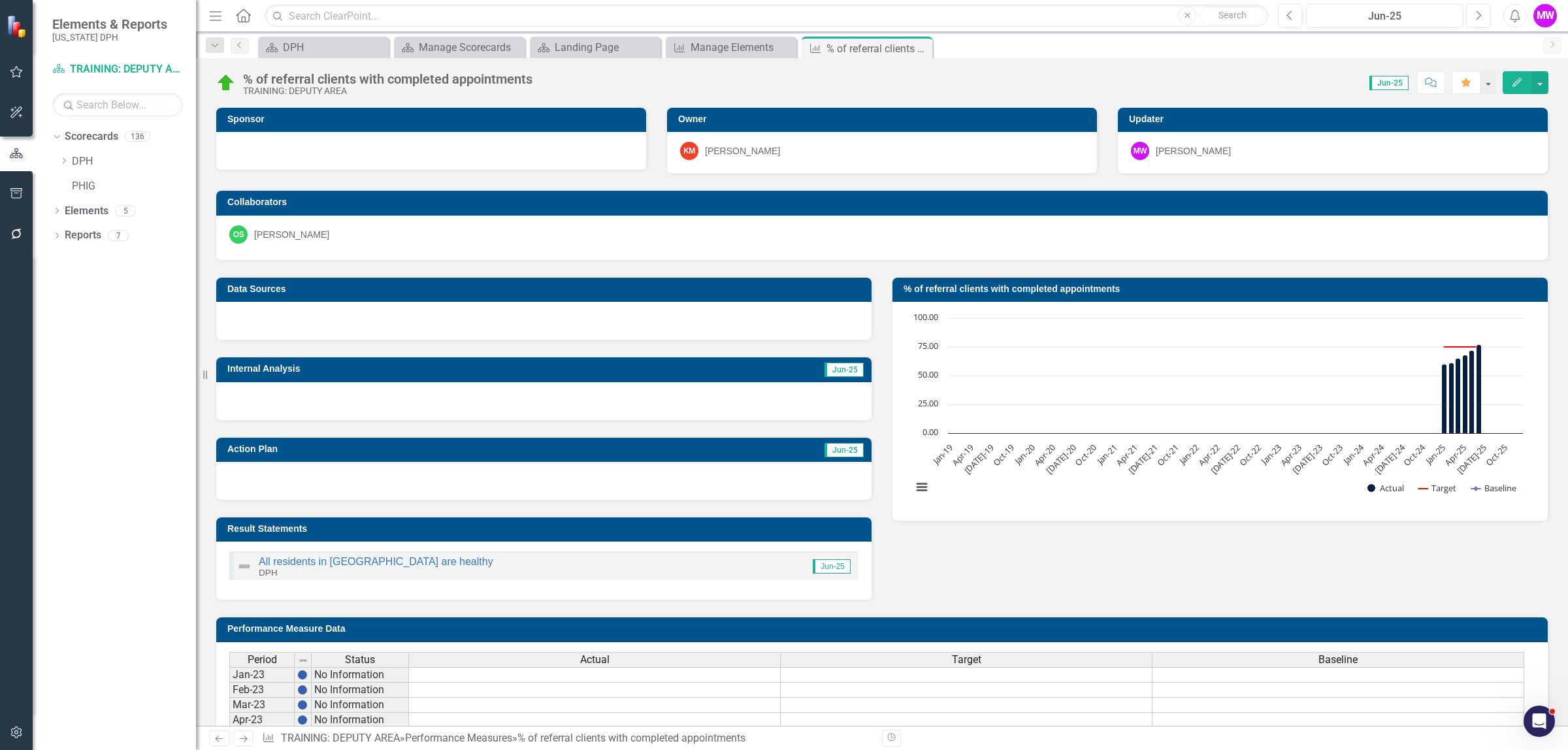
click at [553, 374] on h3 "Internal Analysis" at bounding box center [432, 369] width 410 height 10
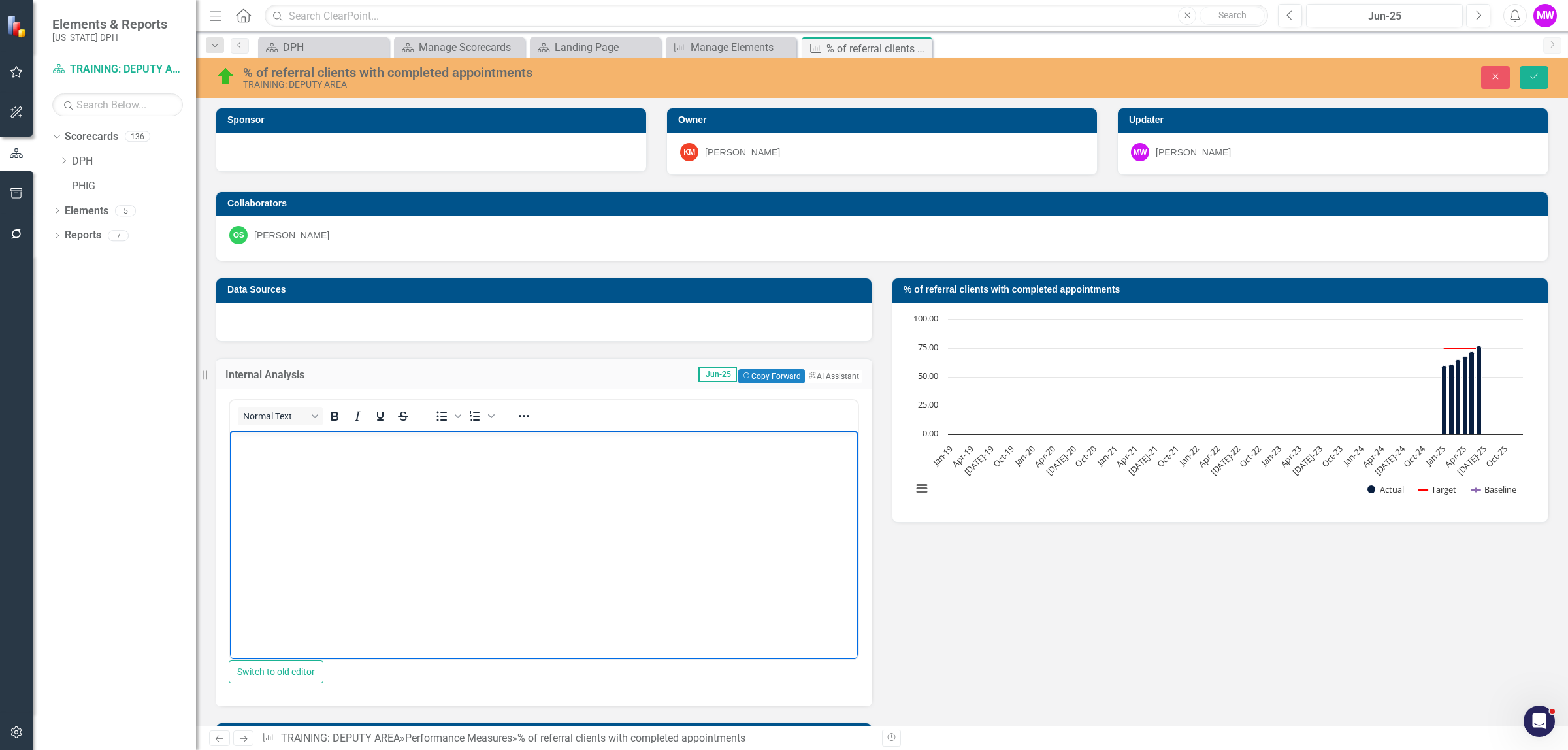
click at [297, 461] on body "Rich Text Area. Press ALT-0 for help." at bounding box center [544, 529] width 628 height 196
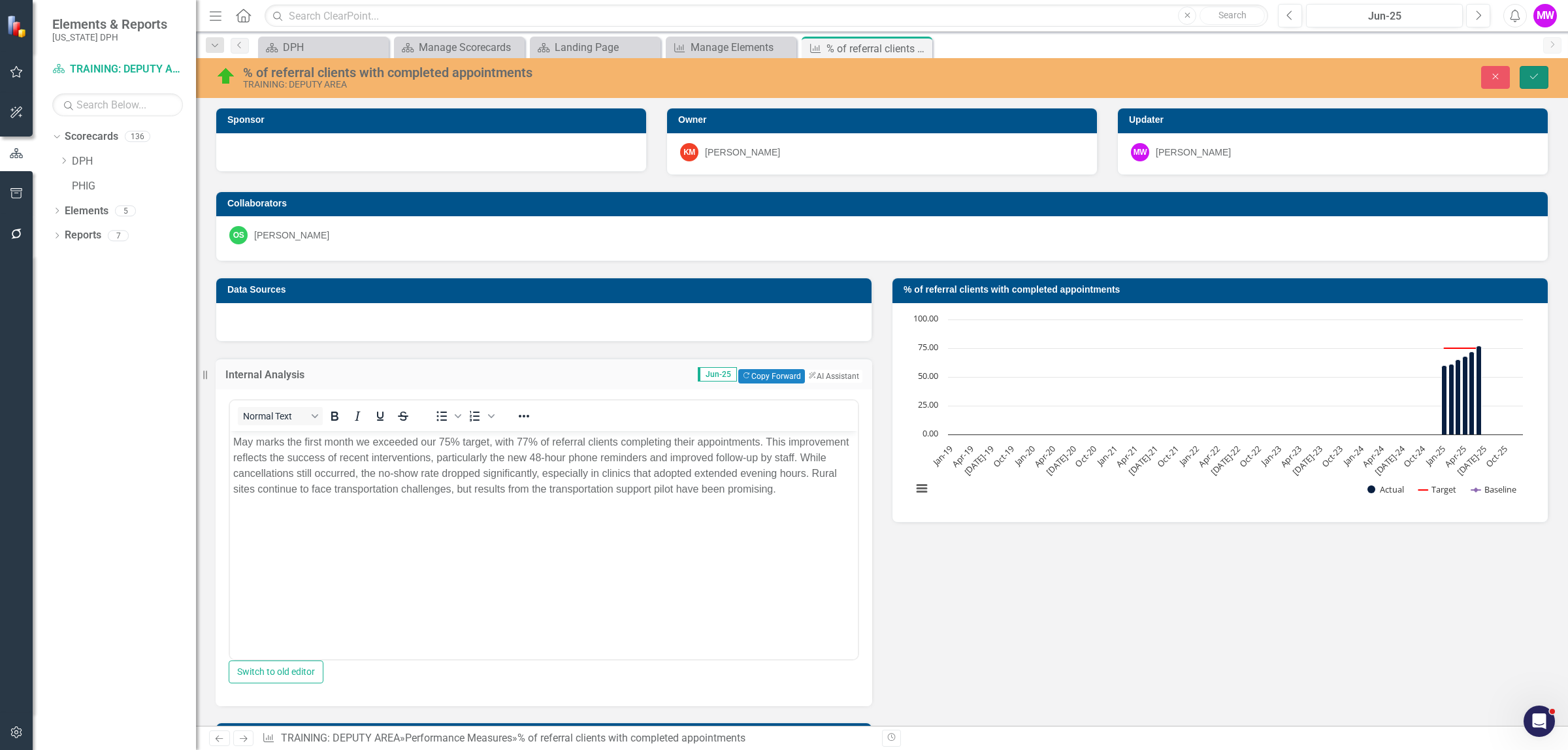
click at [1530, 75] on icon "Save" at bounding box center [1534, 76] width 11 height 9
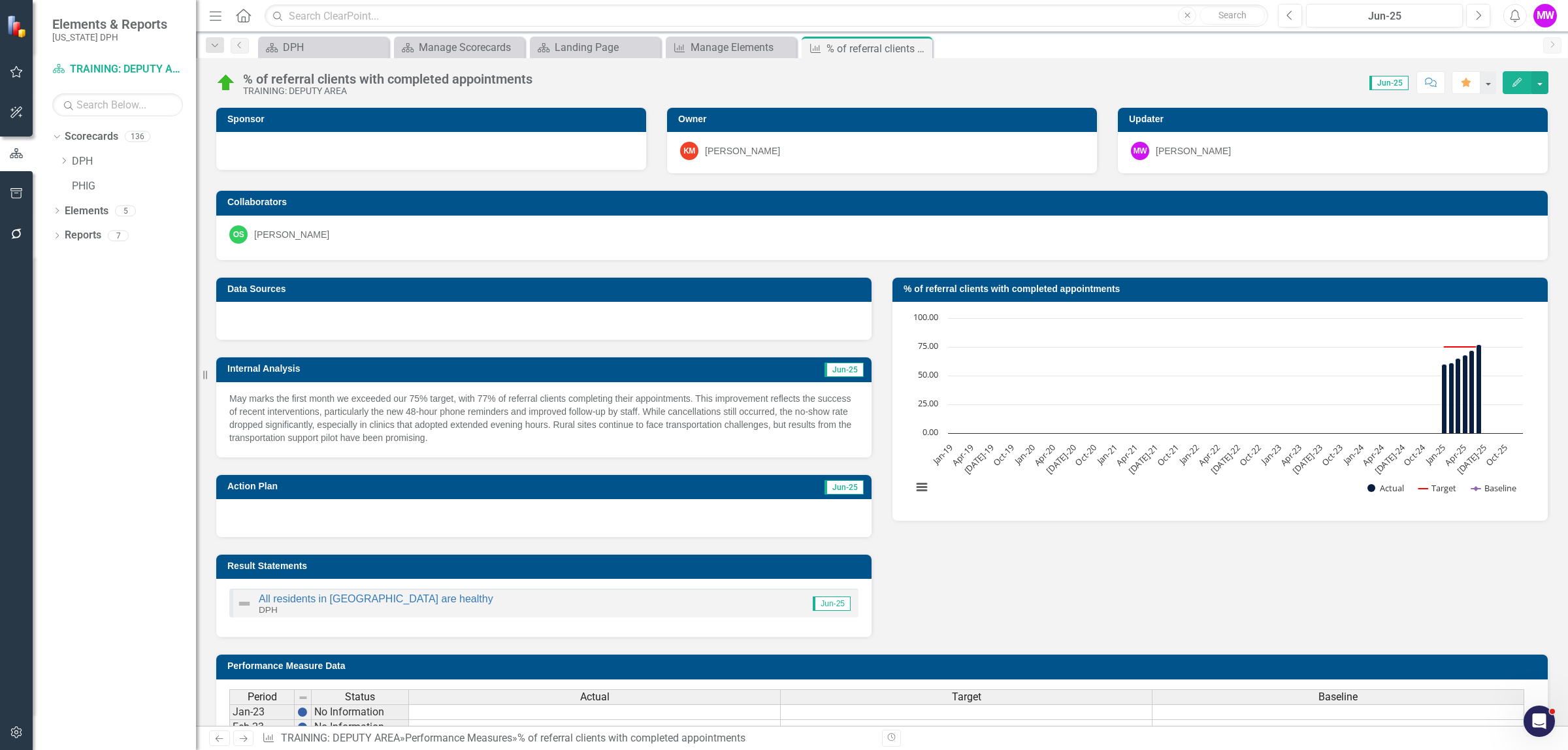
click at [394, 485] on h3 "Action Plan" at bounding box center [404, 487] width 354 height 10
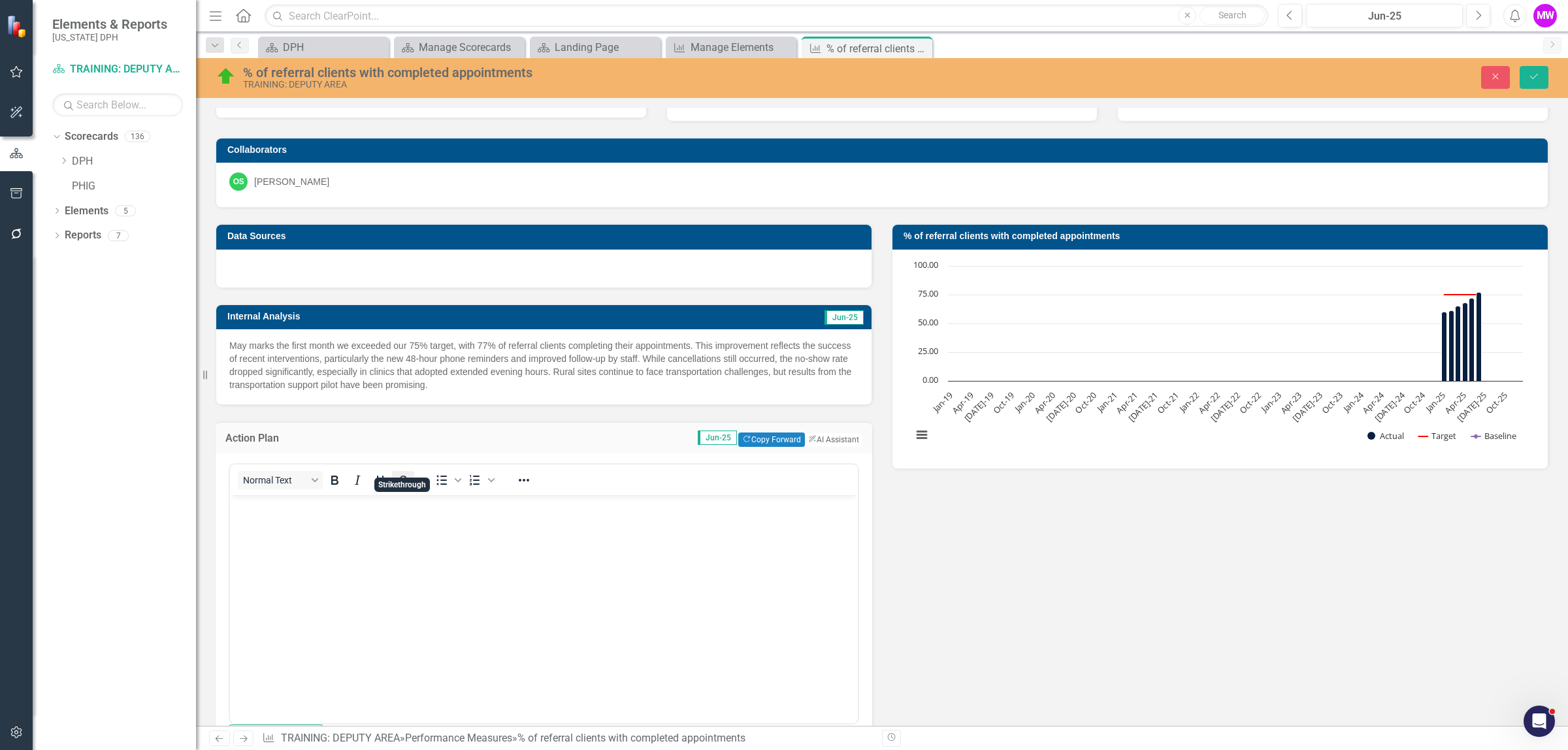
scroll to position [82, 0]
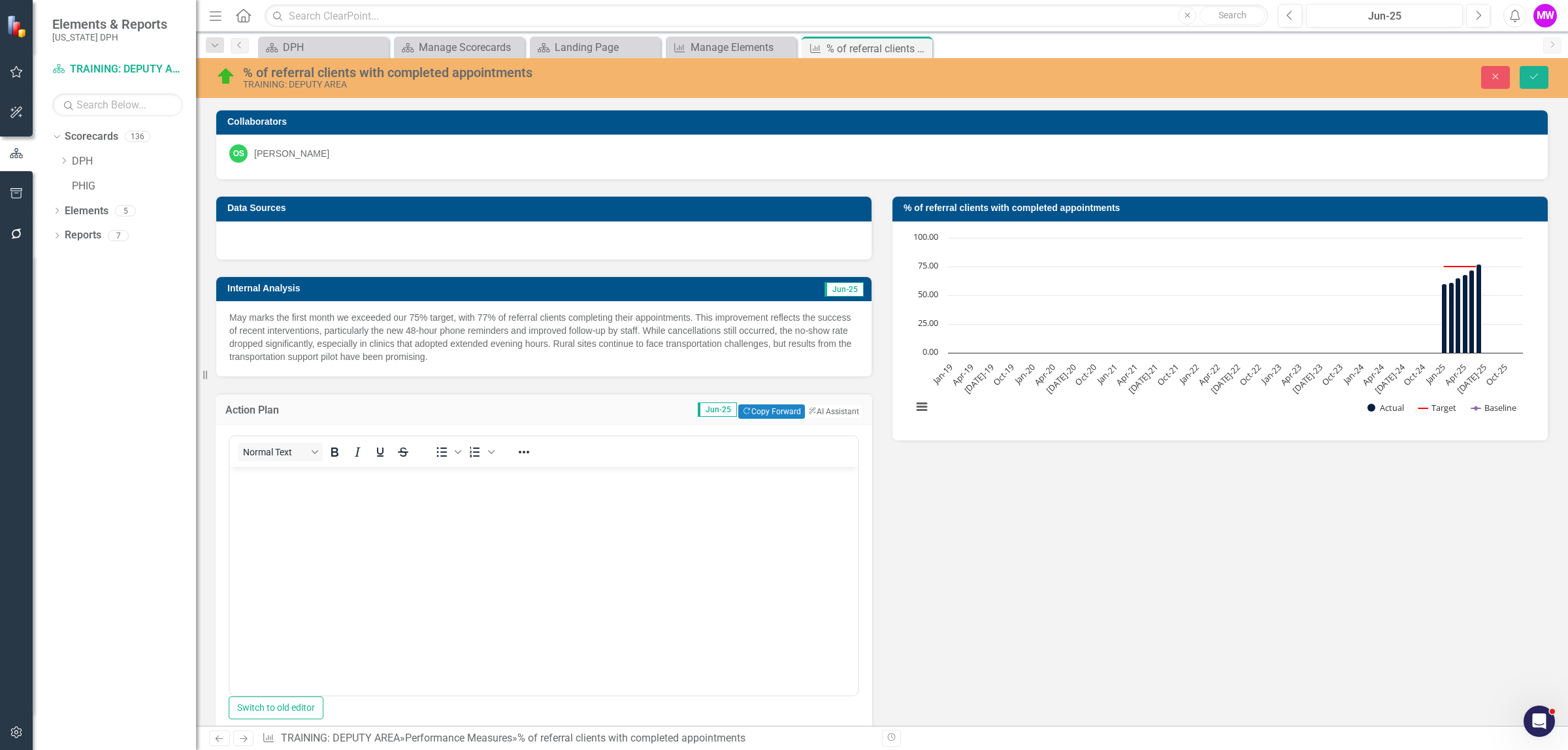
click at [275, 502] on body "Rich Text Area. Press ALT-0 for help." at bounding box center [544, 564] width 628 height 196
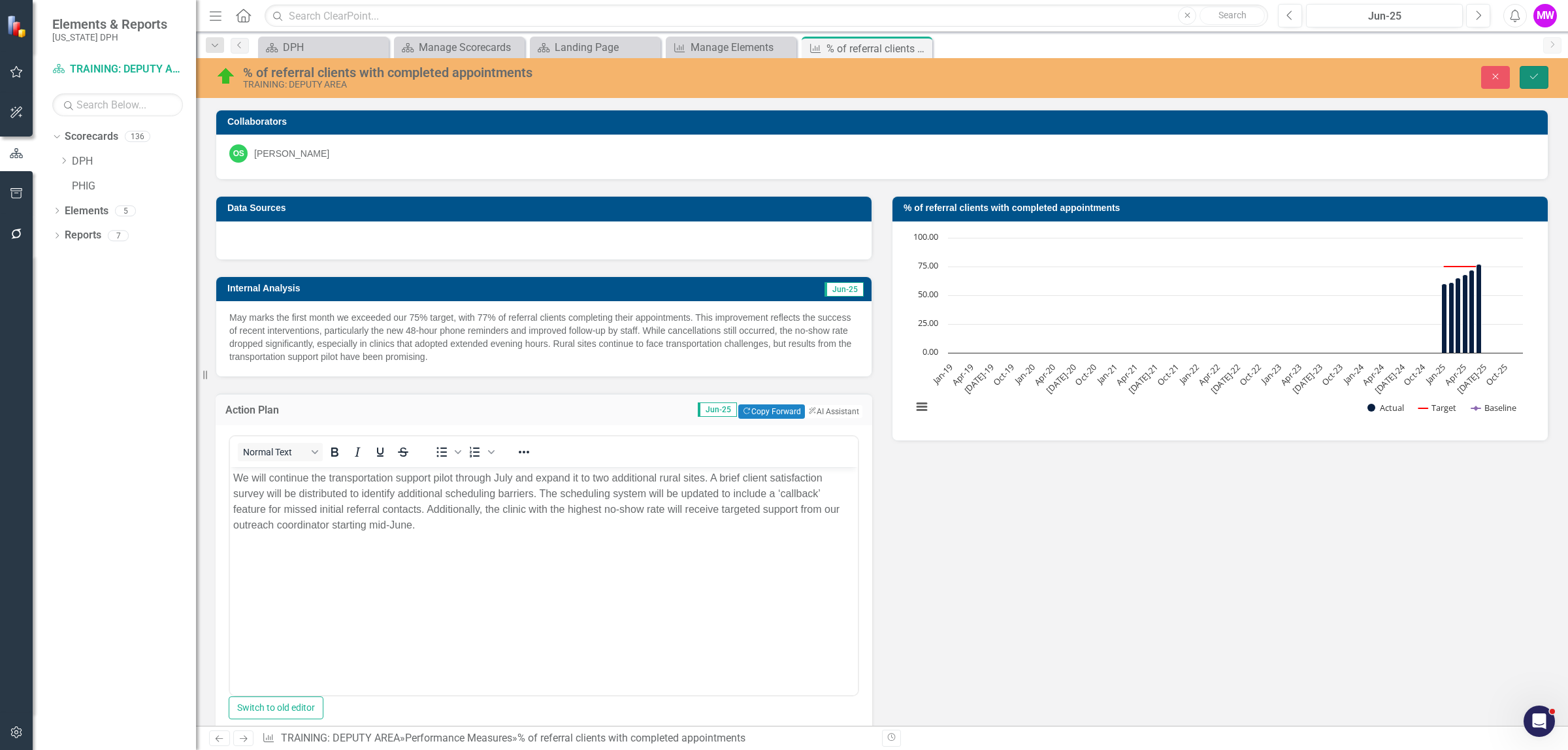
click at [1534, 73] on icon "Save" at bounding box center [1534, 76] width 11 height 9
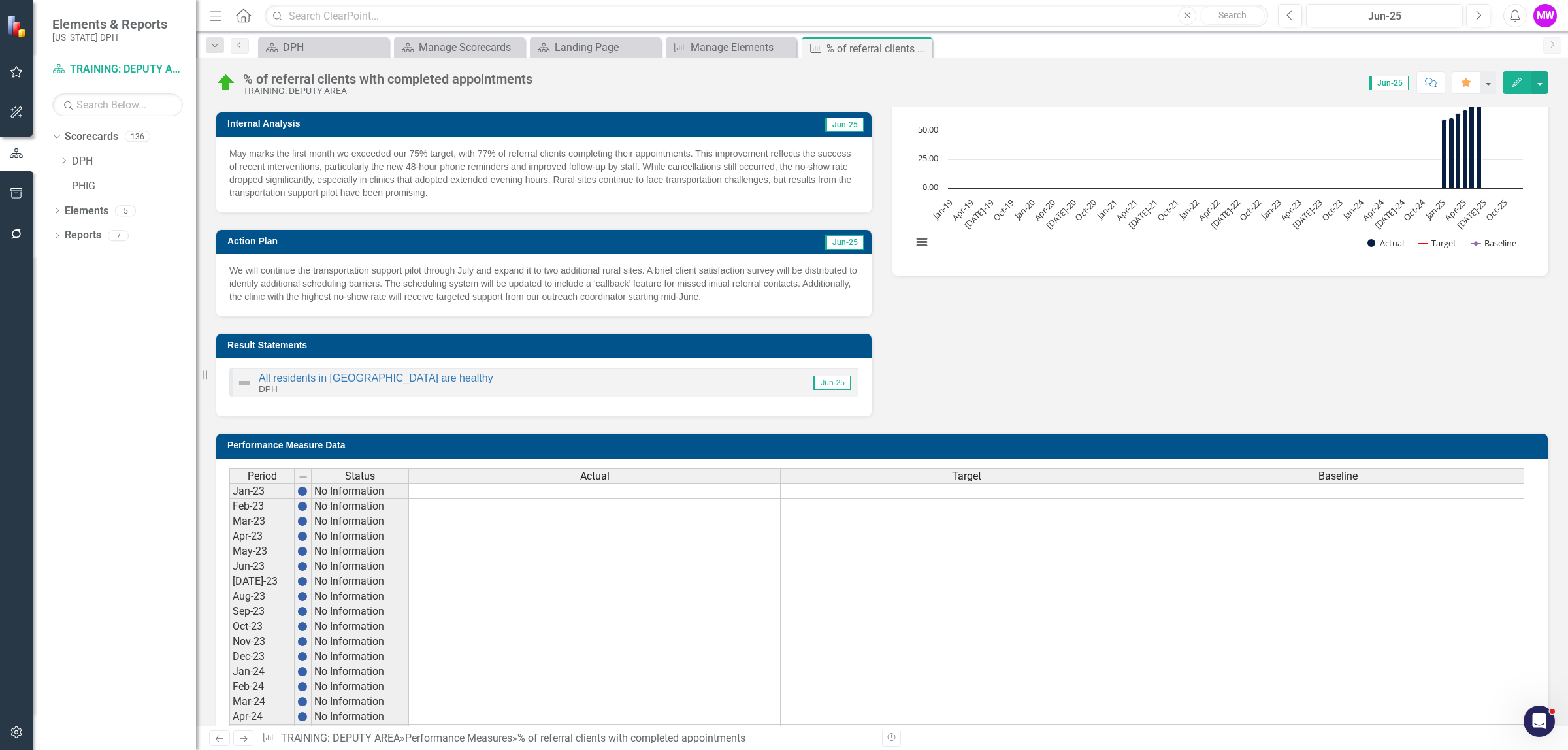
scroll to position [0, 0]
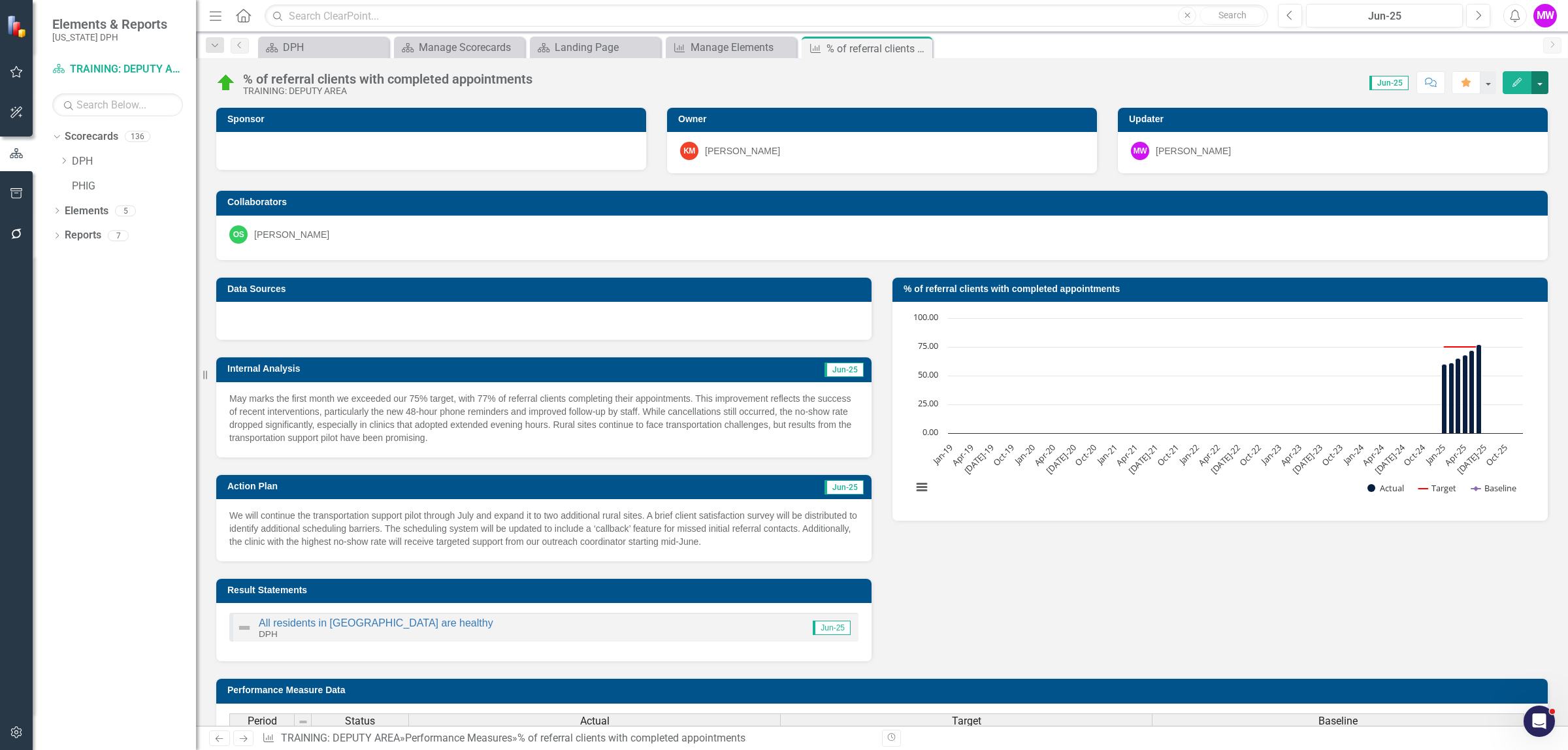
click at [1542, 89] on button "button" at bounding box center [1539, 82] width 17 height 23
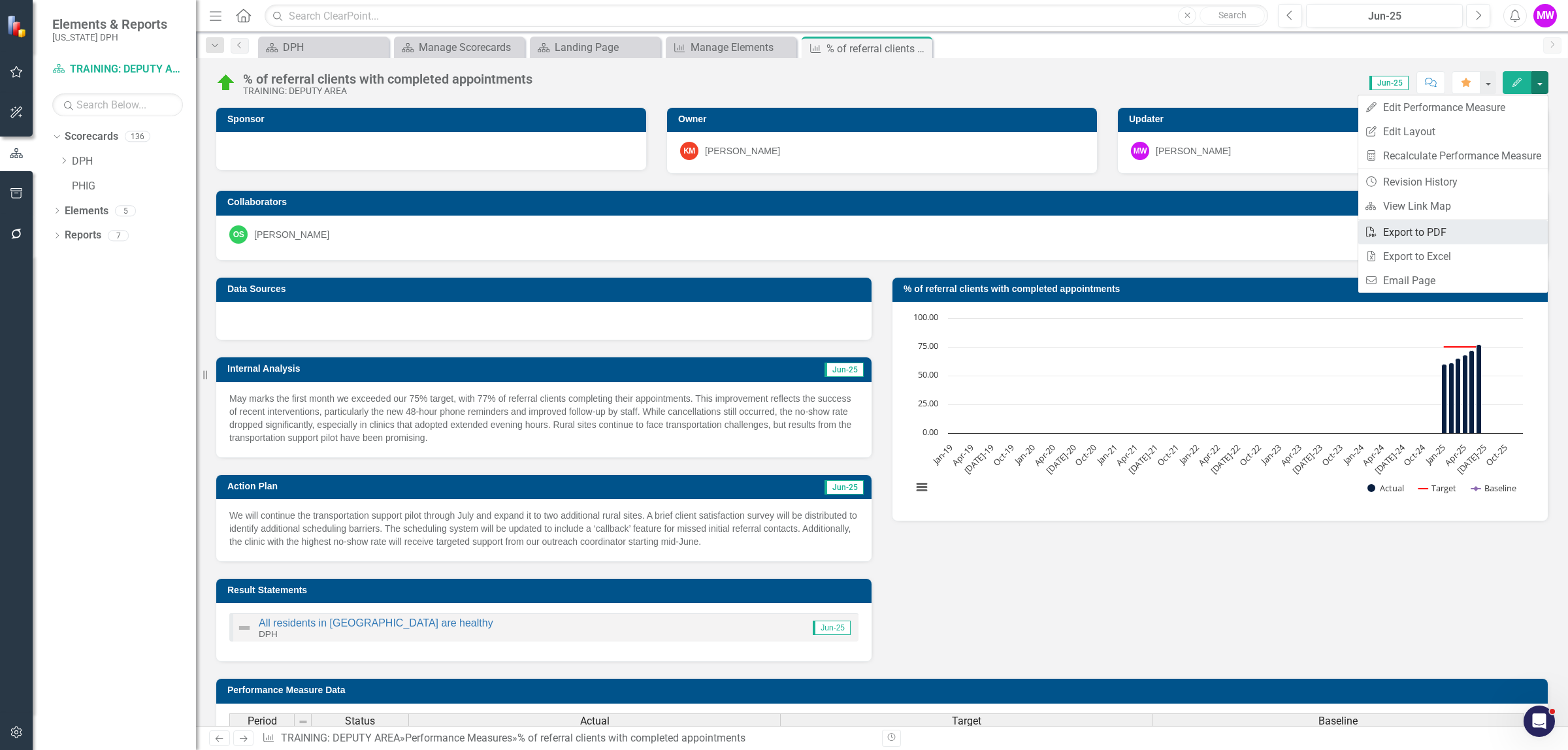
click at [1451, 236] on link "PDF Export to PDF" at bounding box center [1453, 232] width 189 height 24
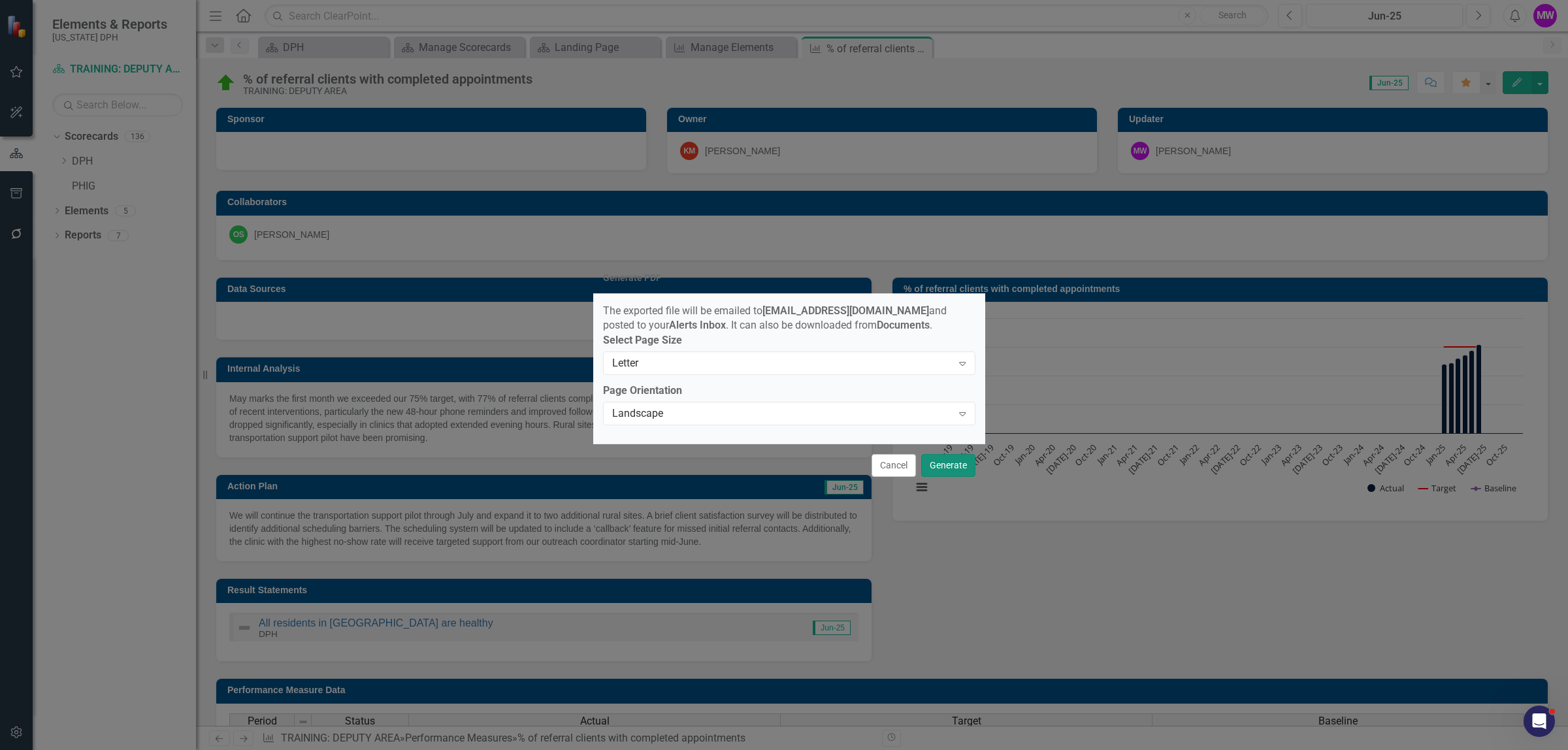
click at [933, 476] on button "Generate" at bounding box center [948, 465] width 55 height 23
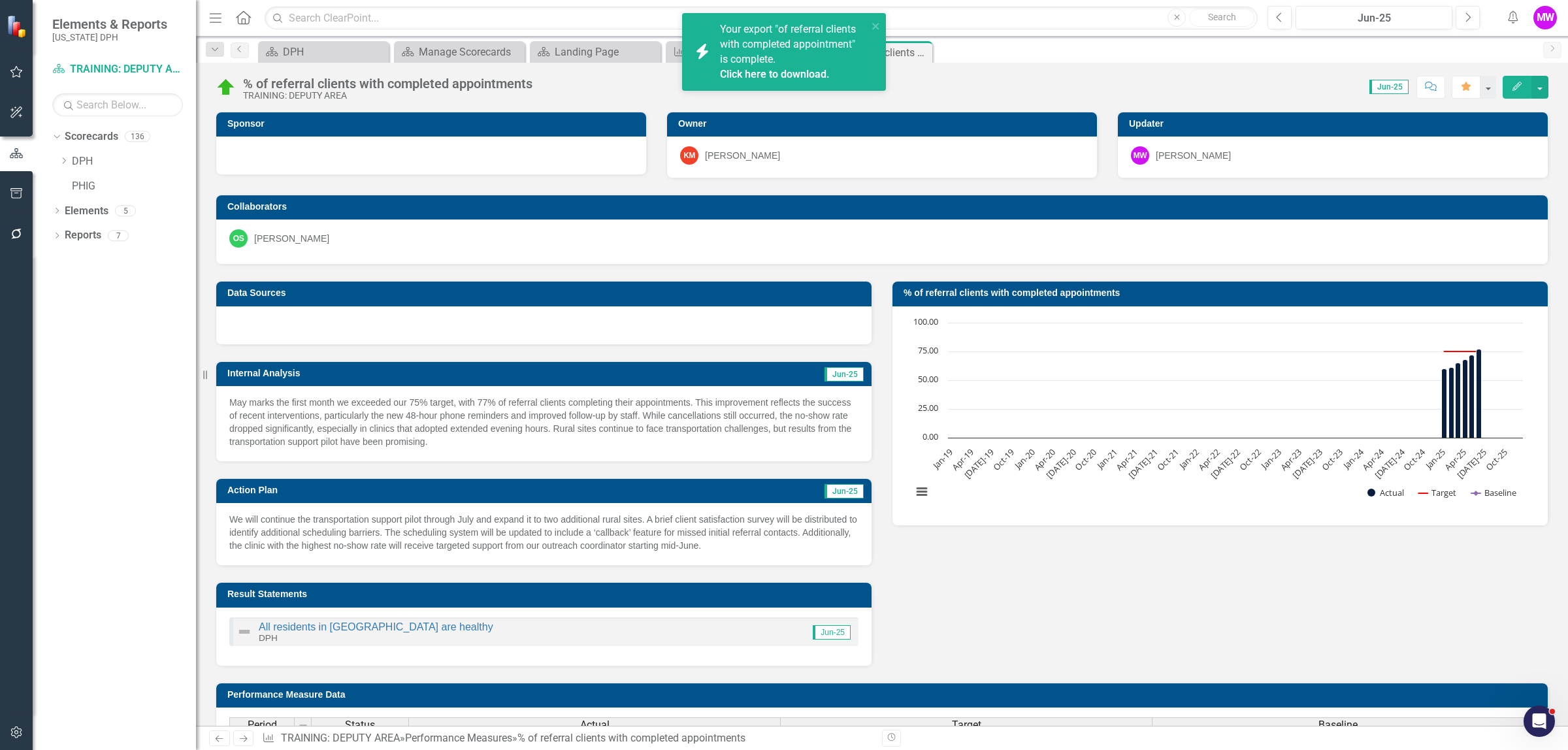
click at [786, 74] on link "Click here to download." at bounding box center [774, 73] width 110 height 12
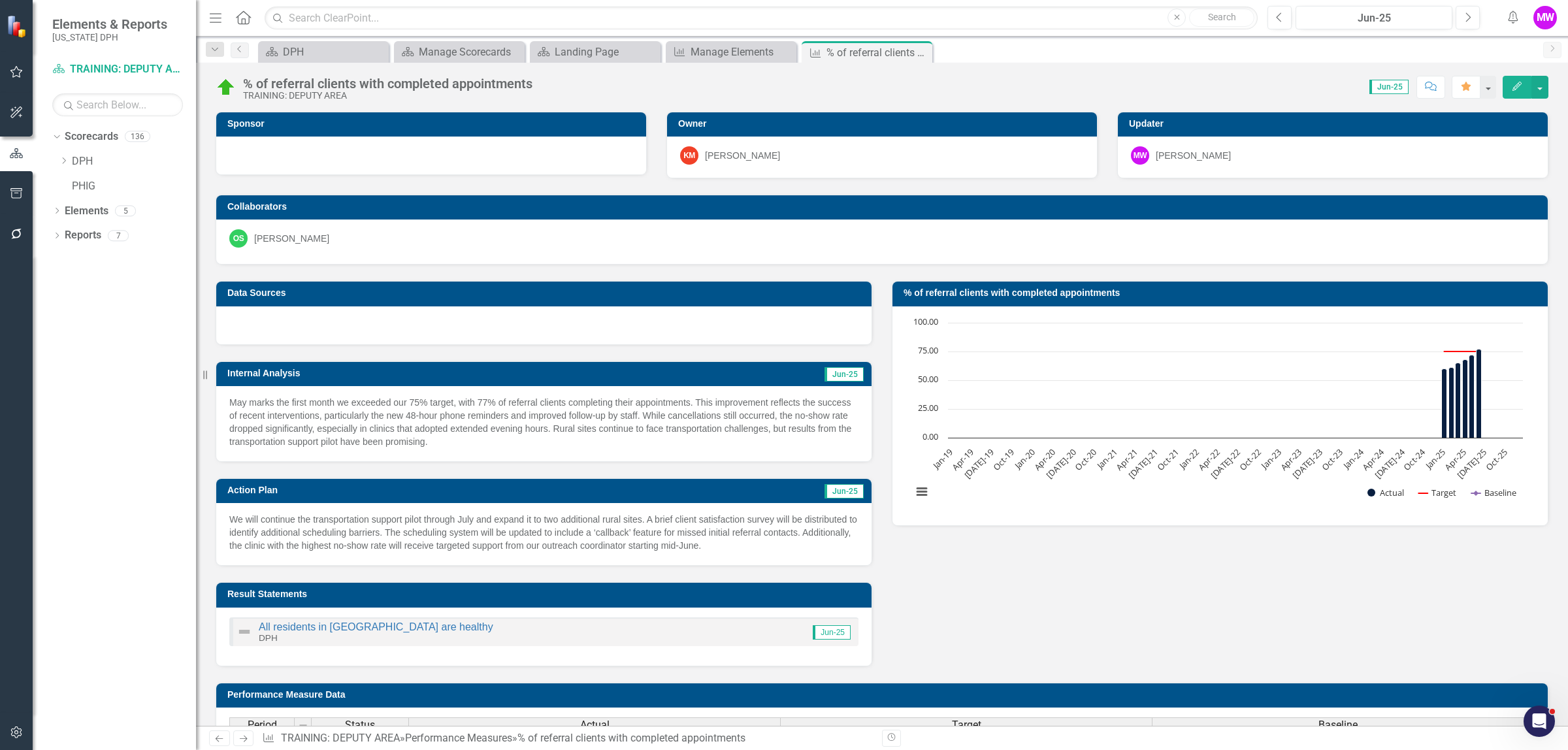
click at [1517, 16] on icon "button" at bounding box center [1513, 17] width 10 height 13
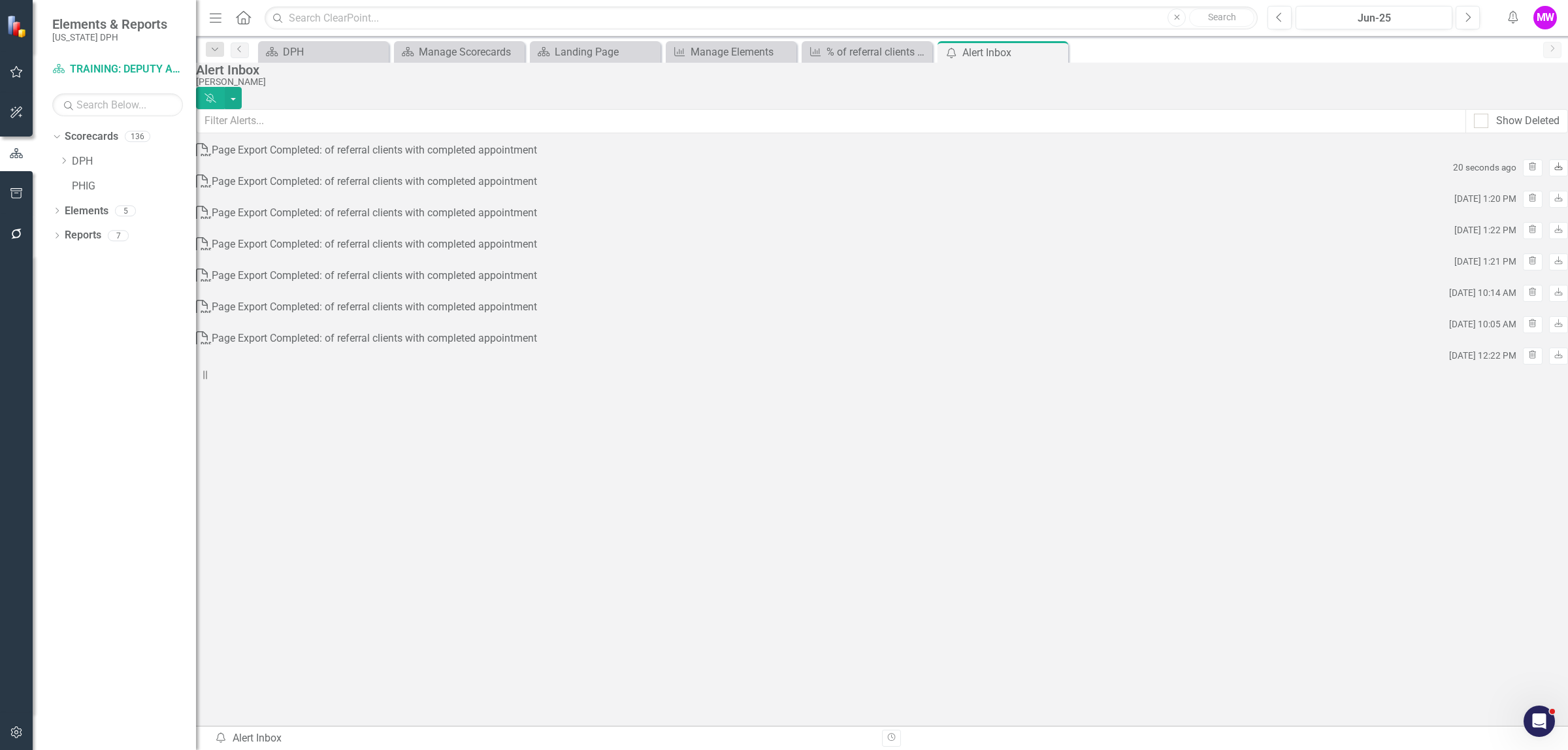
click at [1553, 169] on icon "Download" at bounding box center [1558, 167] width 10 height 8
click at [331, 158] on div "Page Export Completed: of referral clients with completed appointment" at bounding box center [374, 151] width 325 height 15
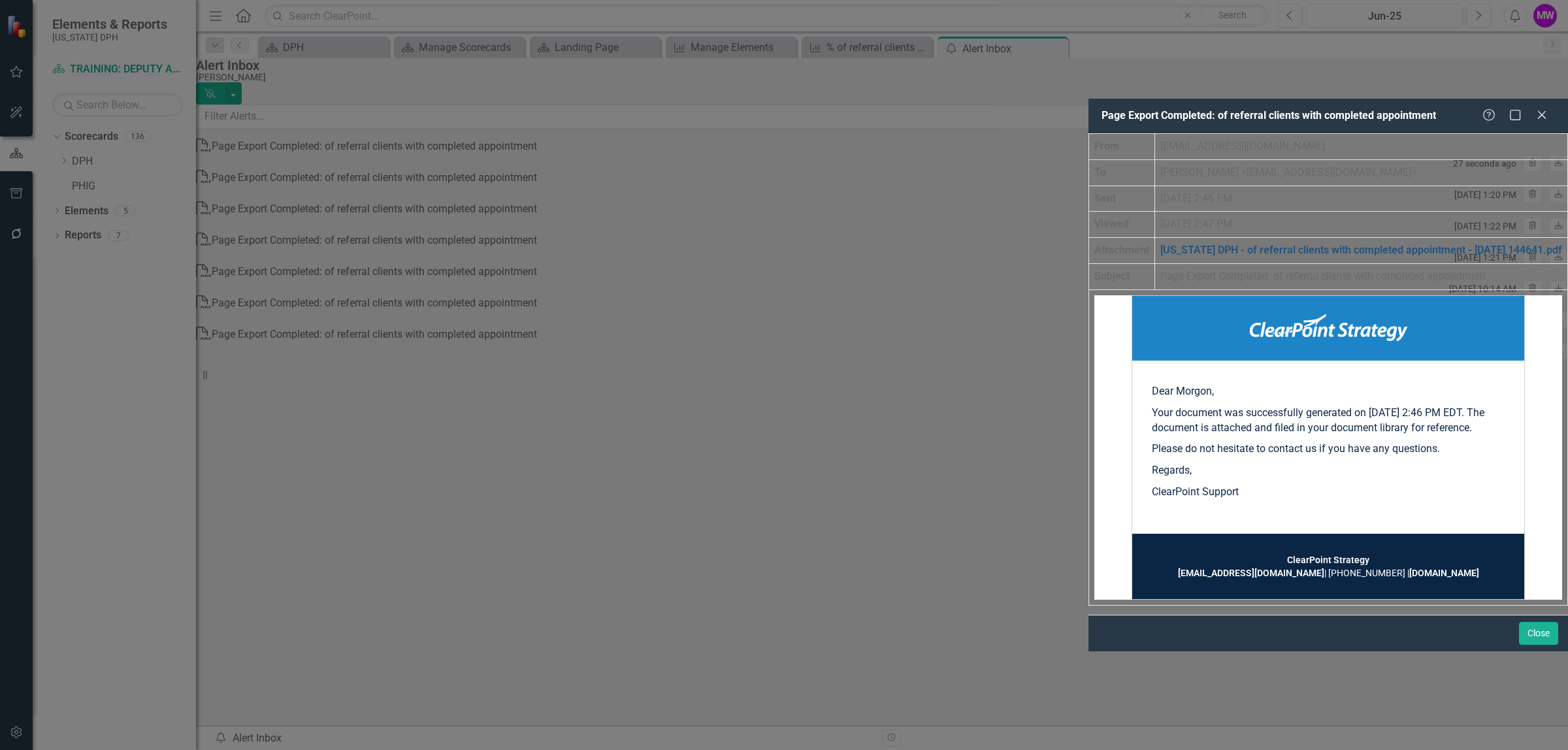
click at [1161, 244] on link "[US_STATE] DPH - of referral clients with completed appointment - [DATE] 144641…" at bounding box center [1361, 249] width 402 height 12
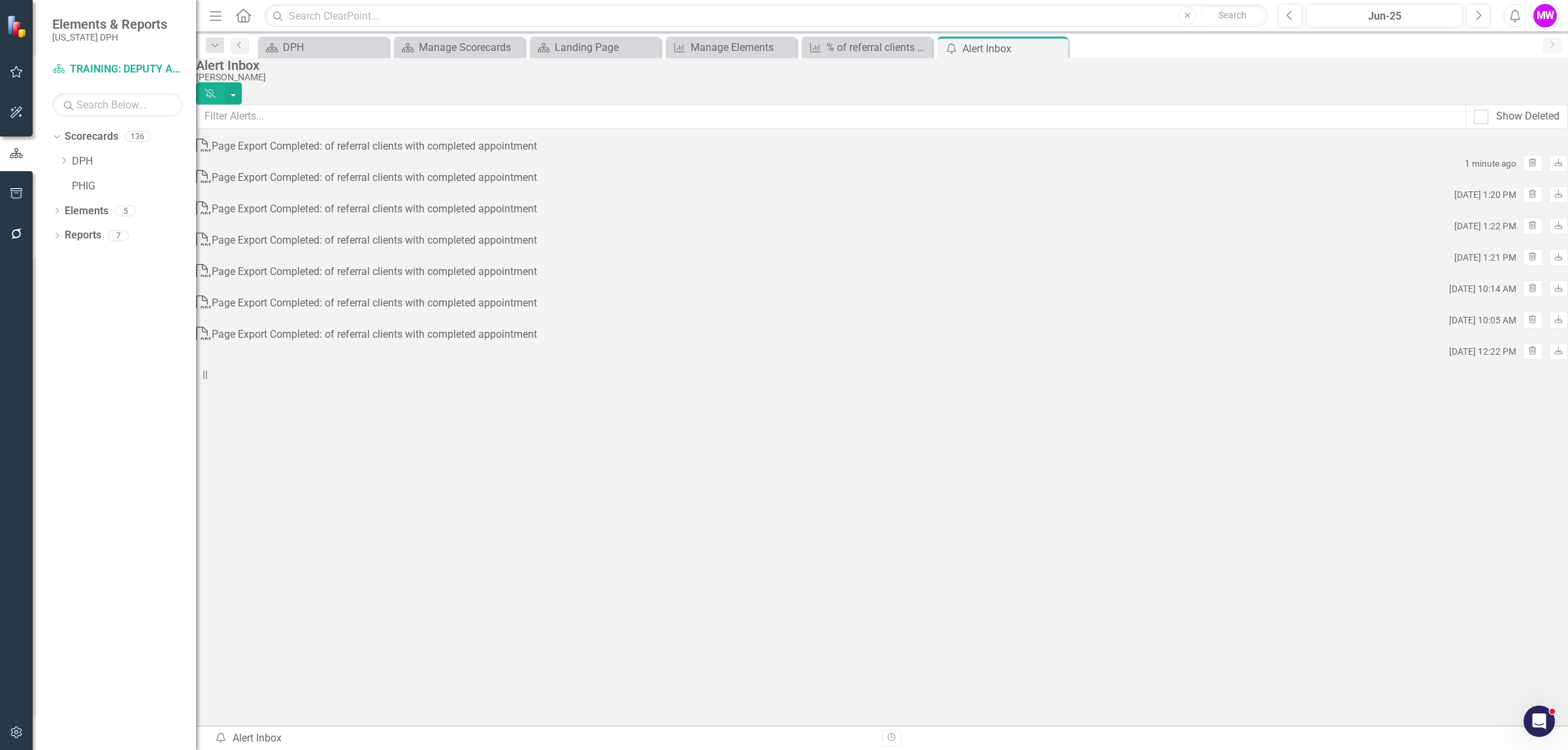
click at [245, 8] on icon "Home" at bounding box center [243, 15] width 17 height 14
